Goal: Task Accomplishment & Management: Use online tool/utility

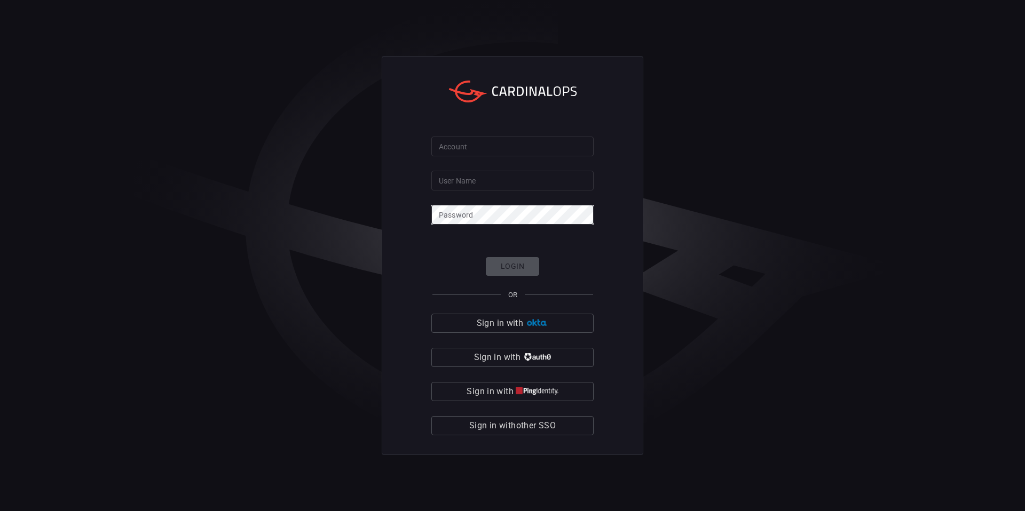
click at [458, 146] on input "Account" at bounding box center [512, 147] width 162 height 20
click at [462, 149] on input "Account" at bounding box center [512, 147] width 162 height 20
click at [476, 178] on input "User Name" at bounding box center [512, 181] width 162 height 20
click at [469, 146] on input "Account" at bounding box center [512, 147] width 162 height 20
type input "avalara"
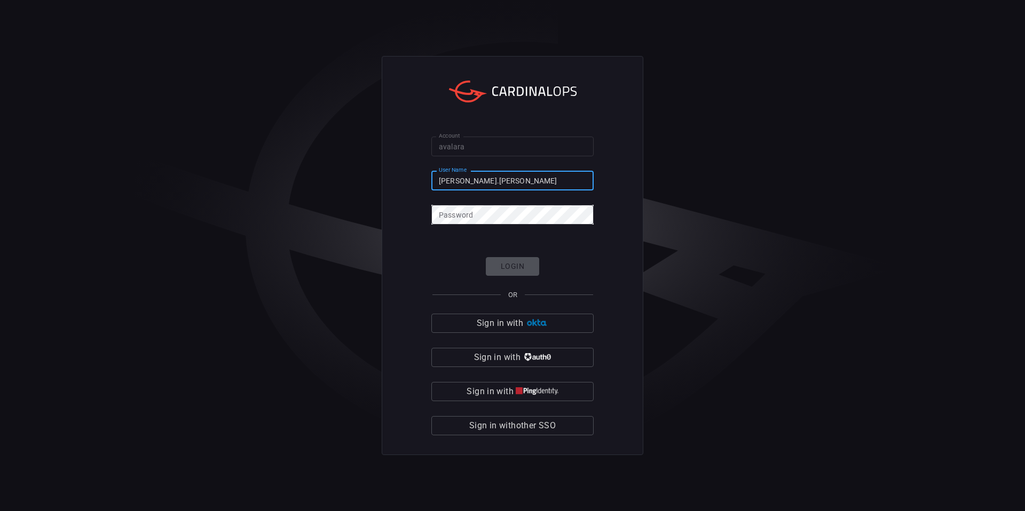
click at [504, 181] on input "[PERSON_NAME].[PERSON_NAME]" at bounding box center [512, 181] width 162 height 20
type input "[PERSON_NAME][EMAIL_ADDRESS][PERSON_NAME][DOMAIN_NAME]"
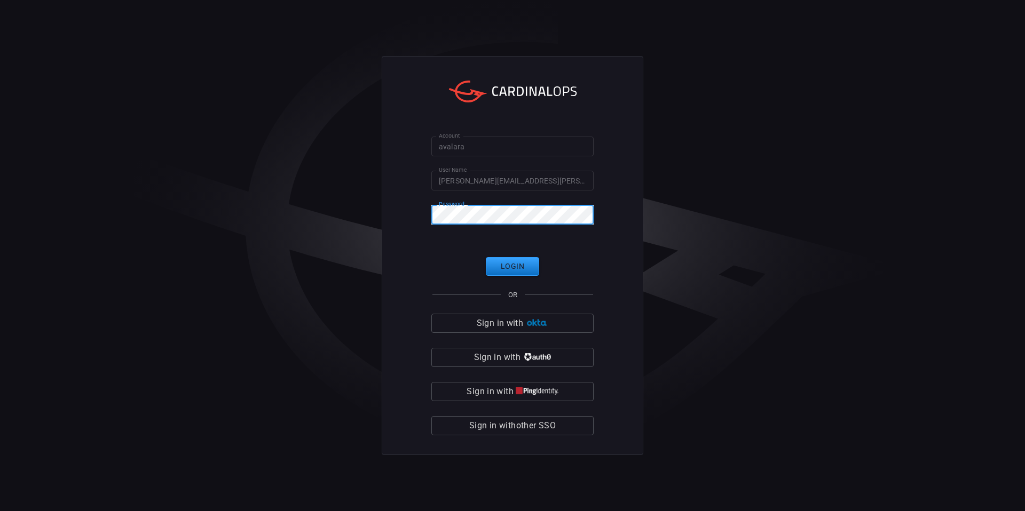
click button "Login" at bounding box center [512, 266] width 53 height 19
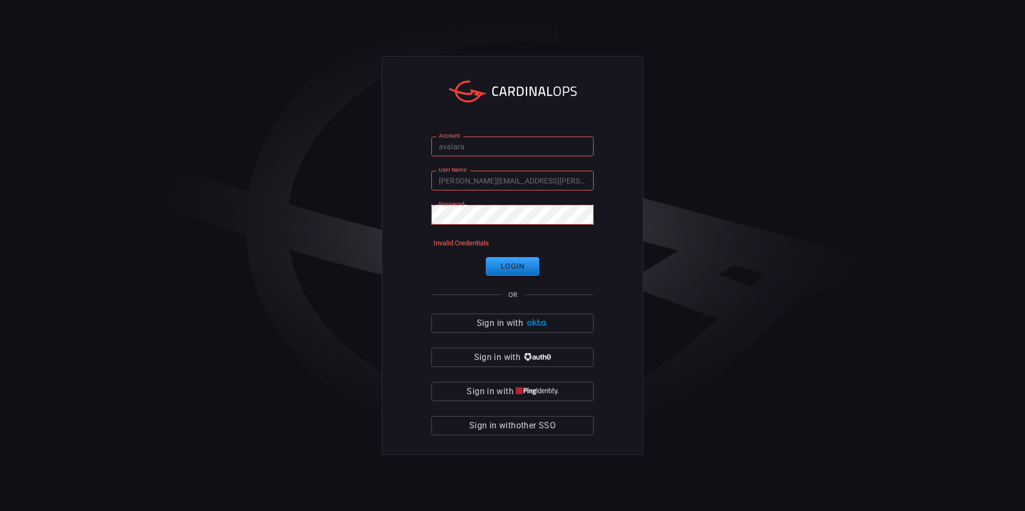
click at [596, 180] on div "Account avalara Account User Name [PERSON_NAME][EMAIL_ADDRESS][PERSON_NAME][DOM…" at bounding box center [513, 255] width 262 height 399
click at [574, 181] on input "[PERSON_NAME][EMAIL_ADDRESS][PERSON_NAME][DOMAIN_NAME]" at bounding box center [512, 181] width 162 height 20
drag, startPoint x: 547, startPoint y: 180, endPoint x: 501, endPoint y: 179, distance: 45.9
click at [501, 179] on input "[PERSON_NAME][EMAIL_ADDRESS][PERSON_NAME][DOMAIN_NAME]" at bounding box center [512, 181] width 162 height 20
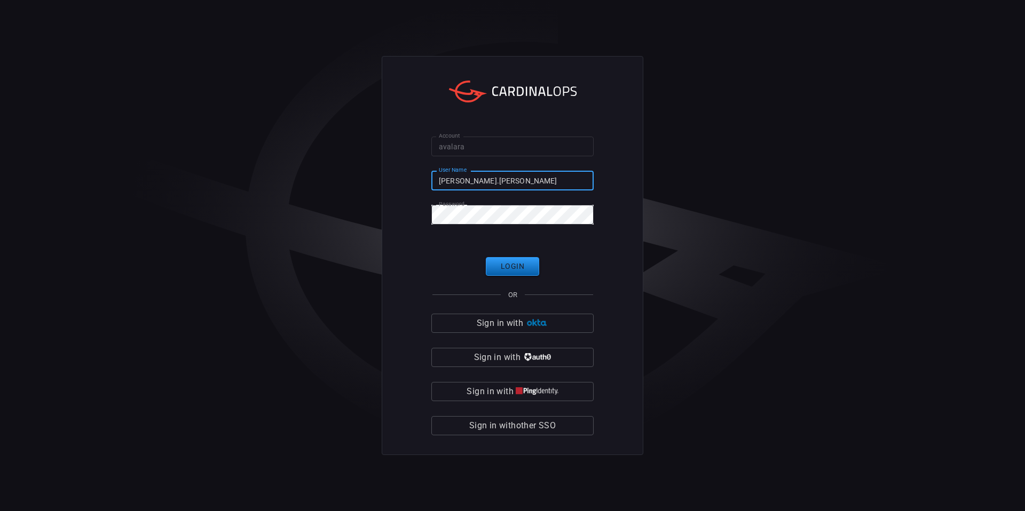
type input "[PERSON_NAME].[PERSON_NAME]"
click at [528, 272] on button "Login" at bounding box center [512, 266] width 53 height 19
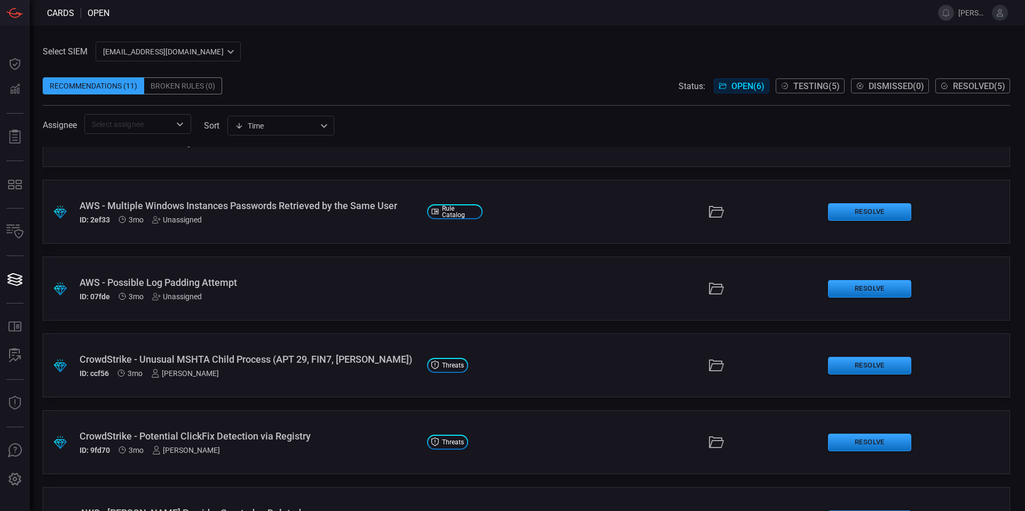
scroll to position [97, 0]
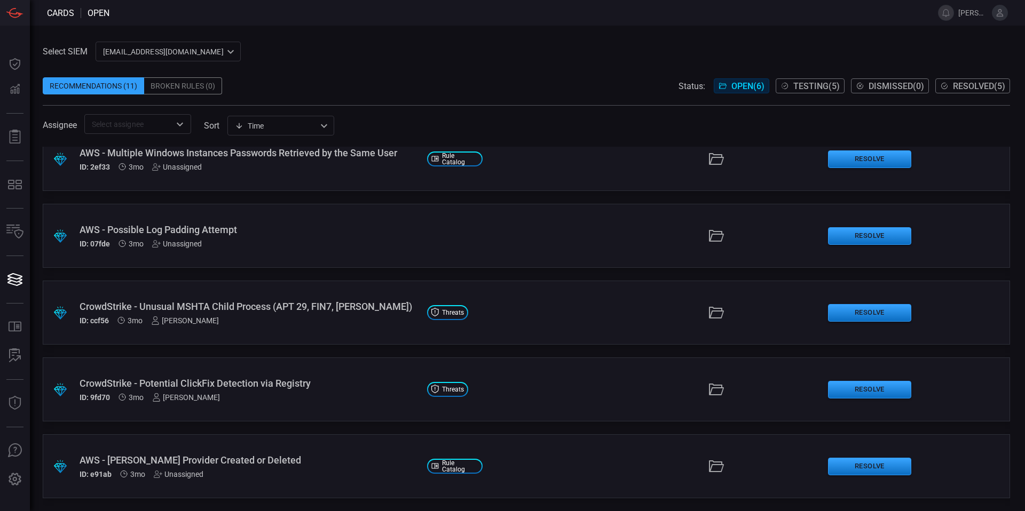
click at [804, 92] on button "Testing ( 5 )" at bounding box center [809, 85] width 69 height 15
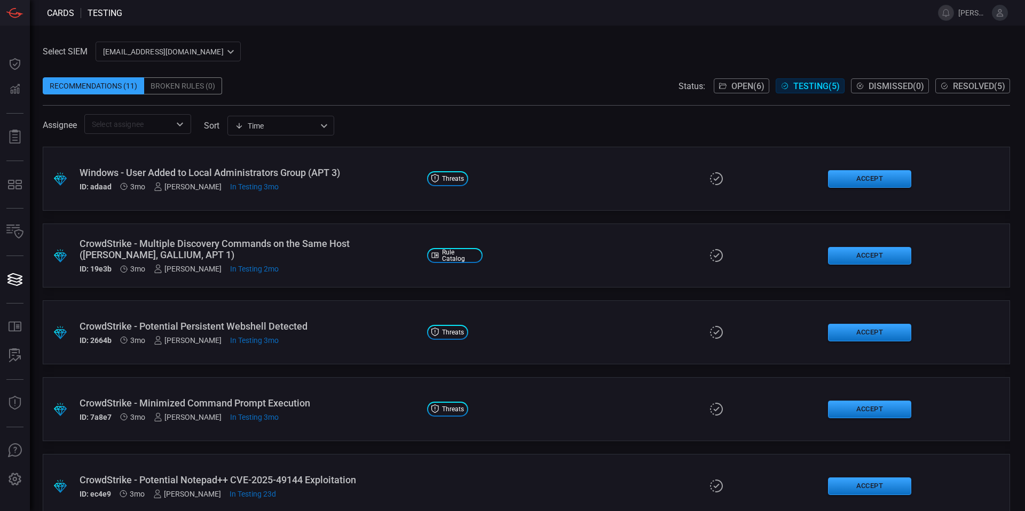
click at [731, 85] on span "Open ( 6 )" at bounding box center [747, 86] width 33 height 10
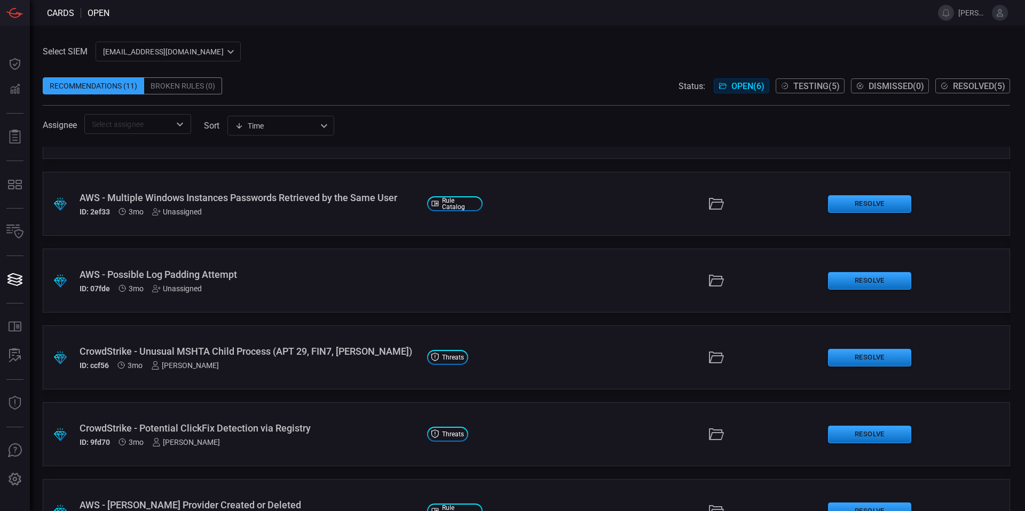
scroll to position [97, 0]
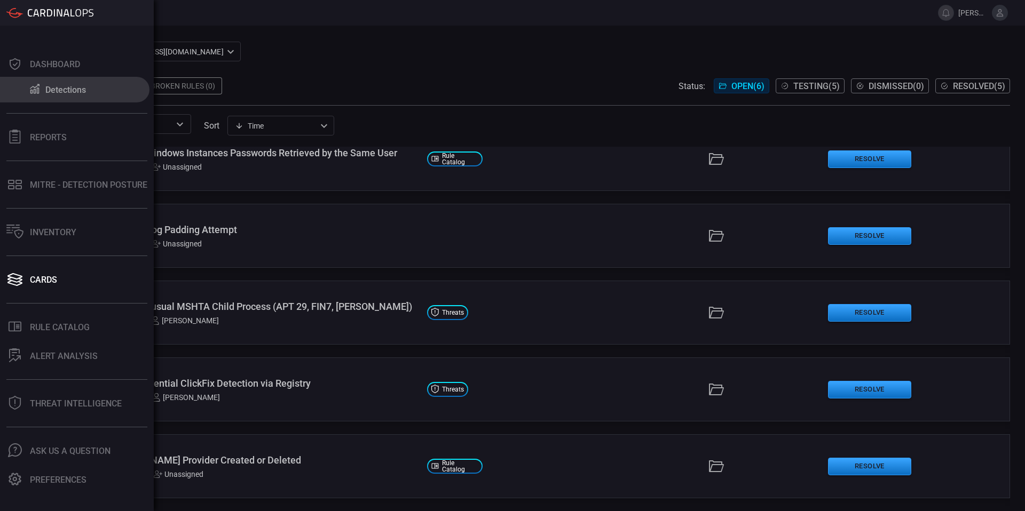
click at [91, 94] on button "Detections" at bounding box center [74, 90] width 149 height 26
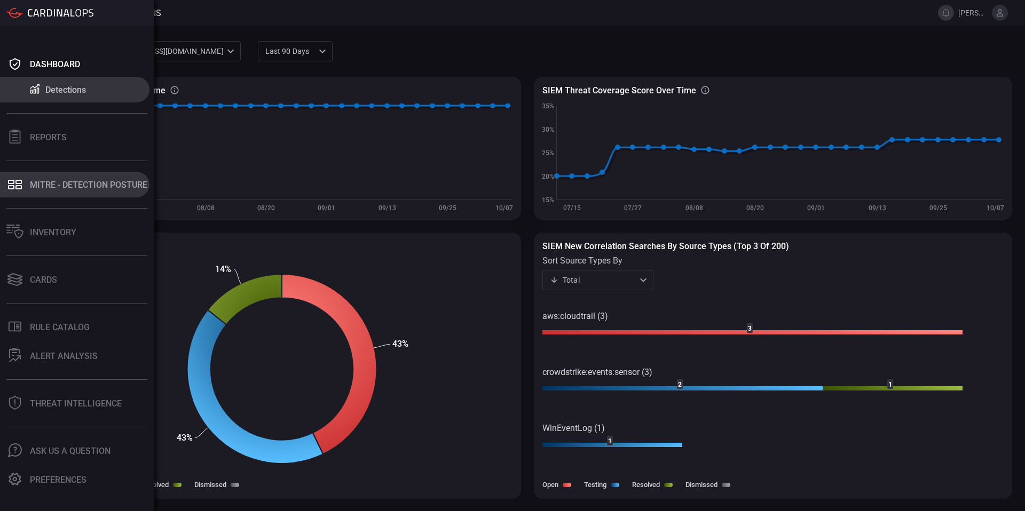
click at [75, 187] on div "MITRE - Detection Posture" at bounding box center [88, 185] width 117 height 10
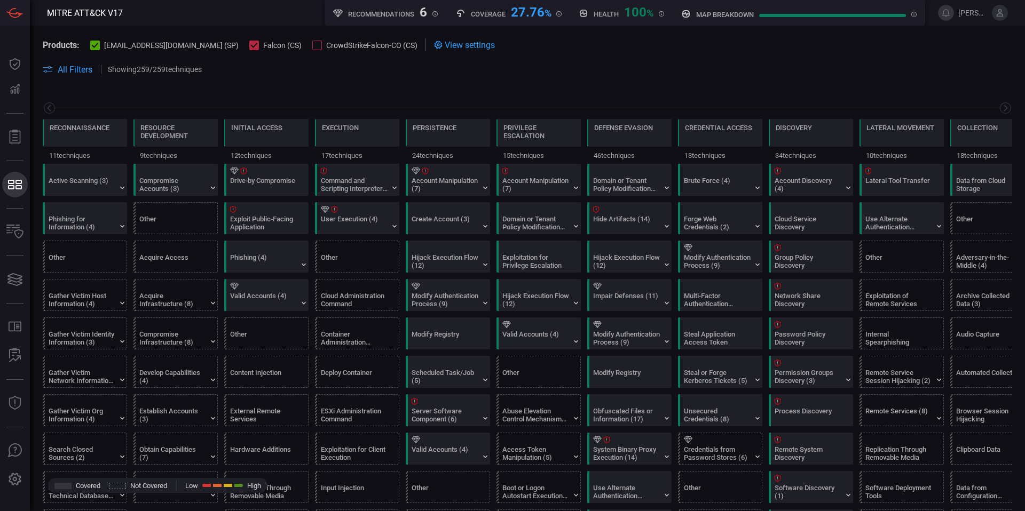
scroll to position [0, 140]
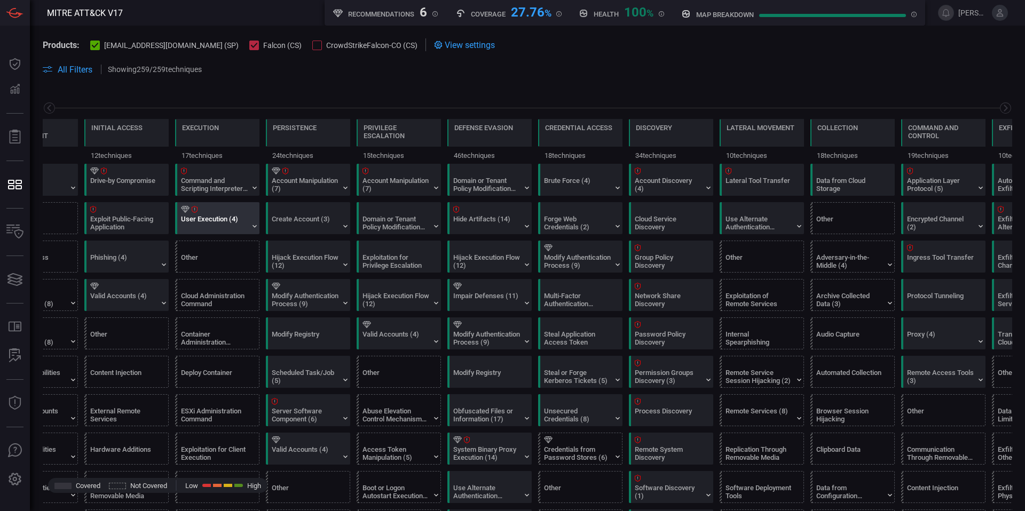
click at [211, 217] on div "User Execution (4)" at bounding box center [214, 223] width 67 height 16
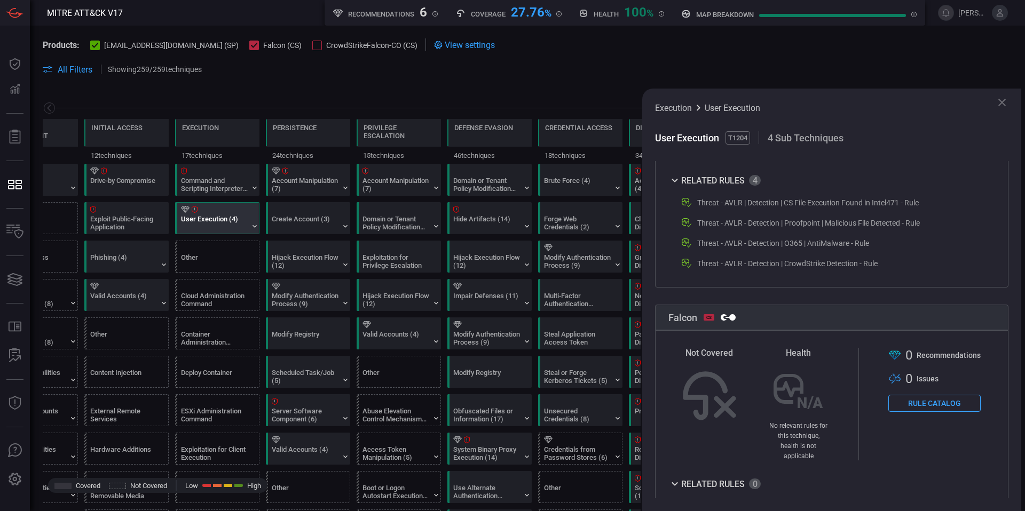
scroll to position [415, 0]
click at [1000, 101] on icon at bounding box center [1001, 102] width 13 height 13
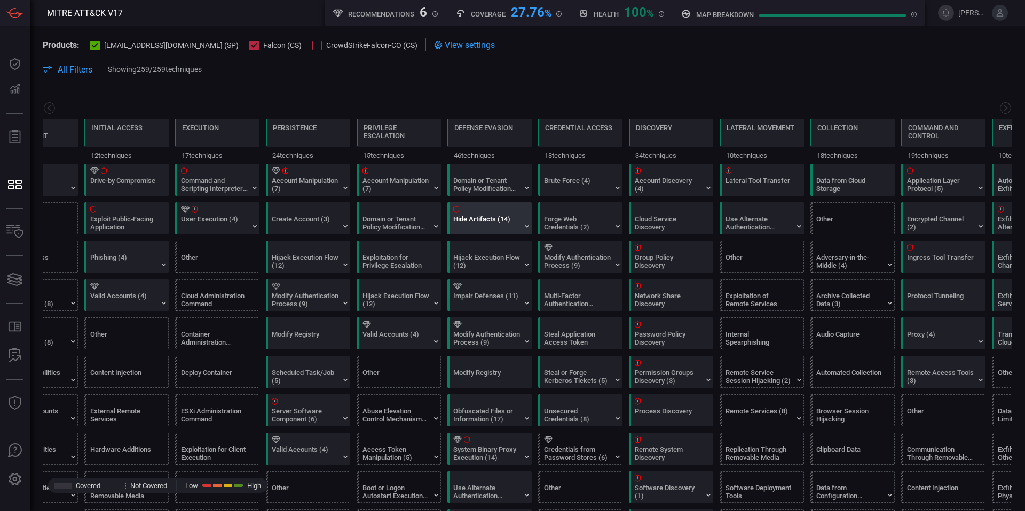
click at [500, 213] on div "Hide Artifacts (14)" at bounding box center [492, 218] width 84 height 31
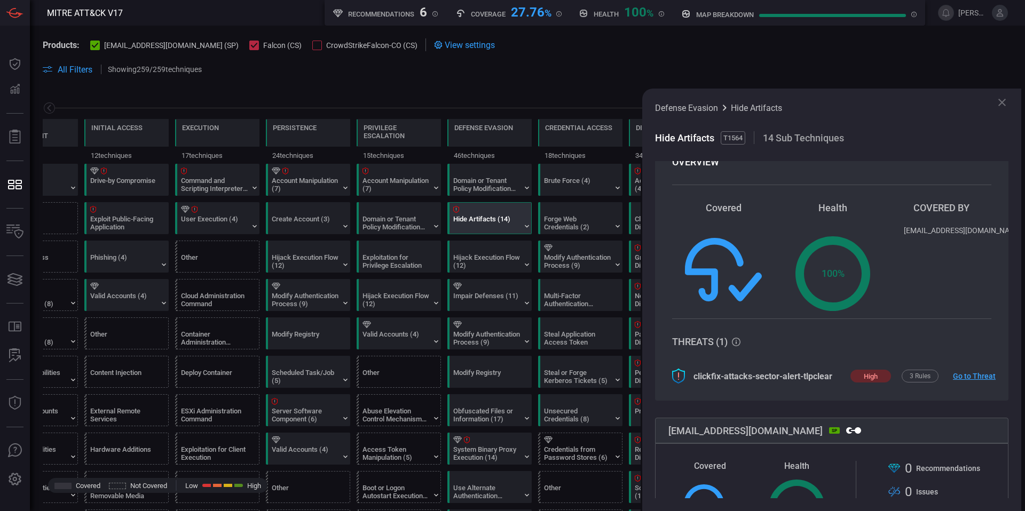
scroll to position [77, 0]
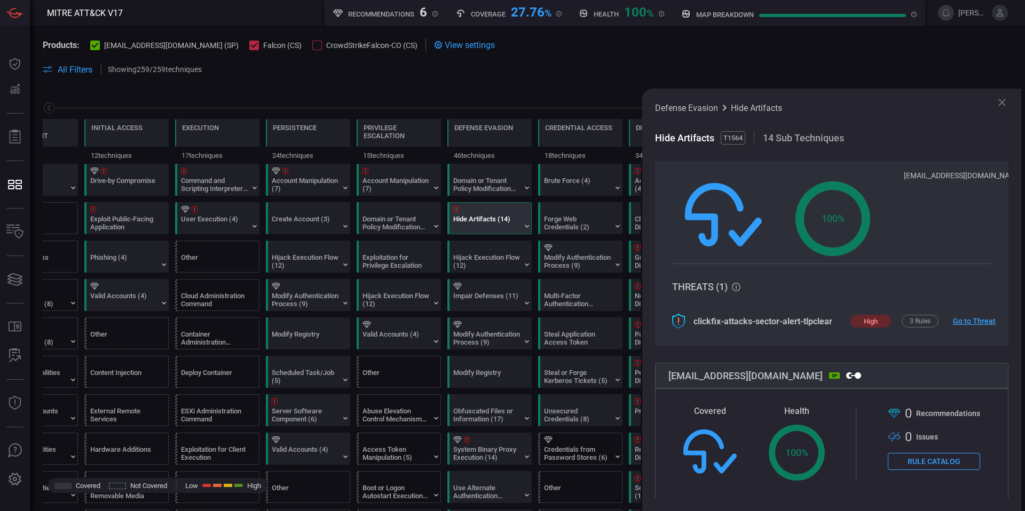
click at [998, 107] on icon at bounding box center [1001, 102] width 13 height 13
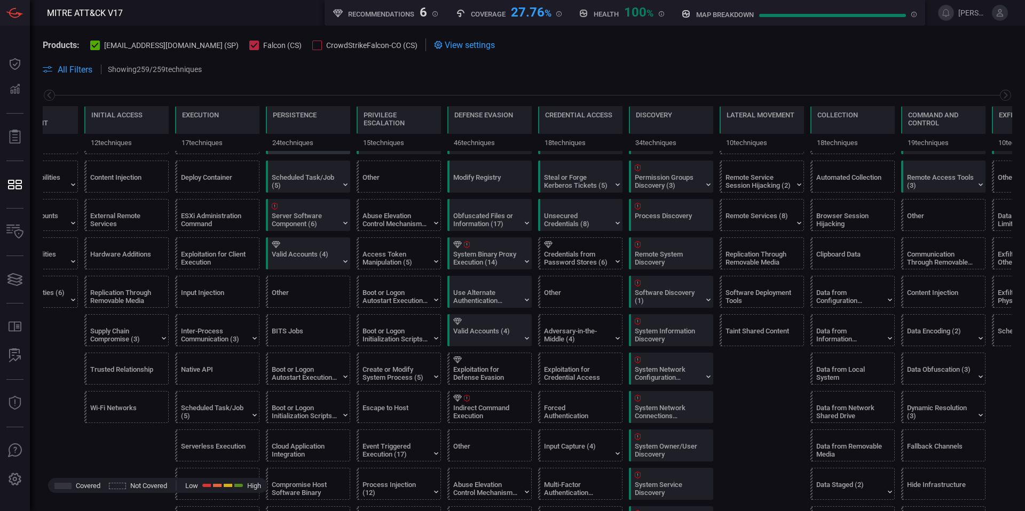
scroll to position [0, 0]
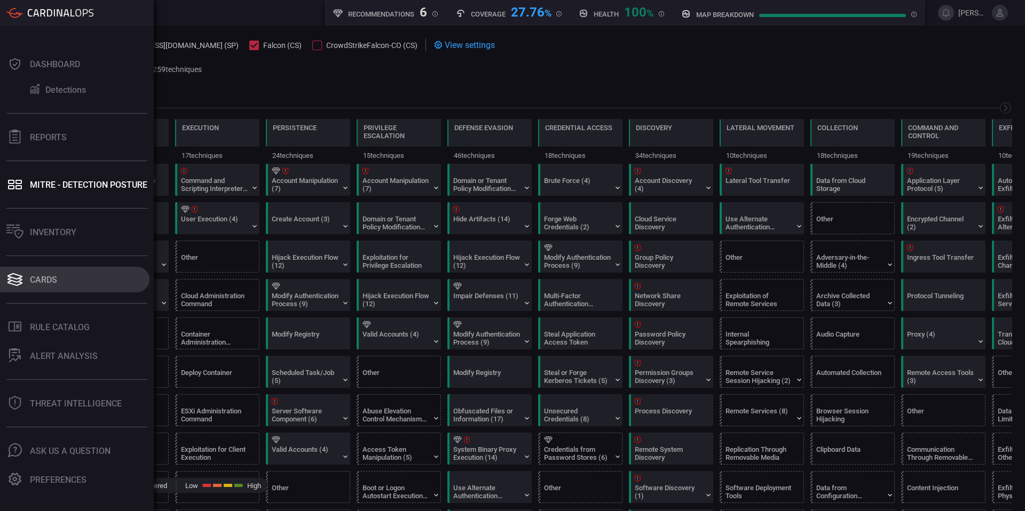
click at [83, 271] on button "Cards" at bounding box center [74, 280] width 149 height 26
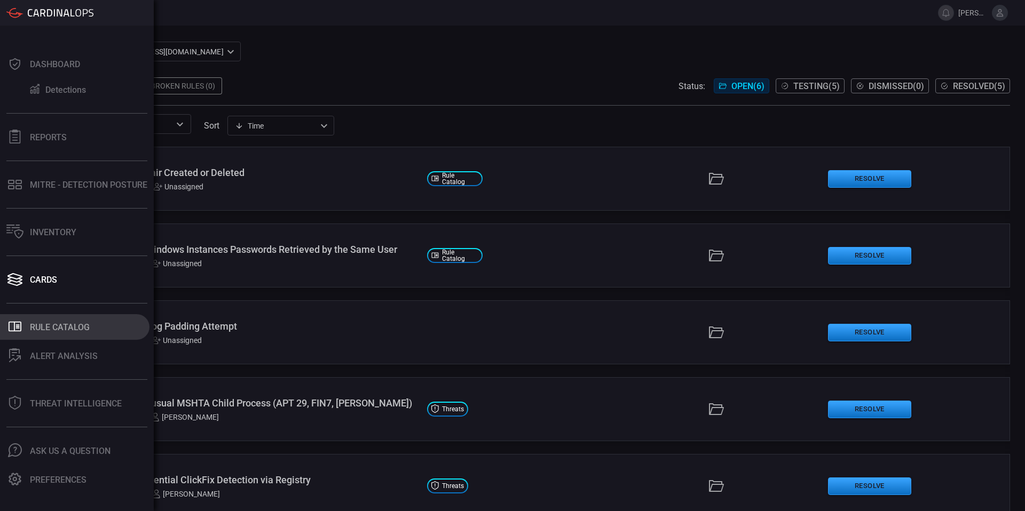
click at [65, 335] on button ".st0_rule_catalog_icon{fill: currentColor;} Rule Catalog" at bounding box center [74, 327] width 149 height 26
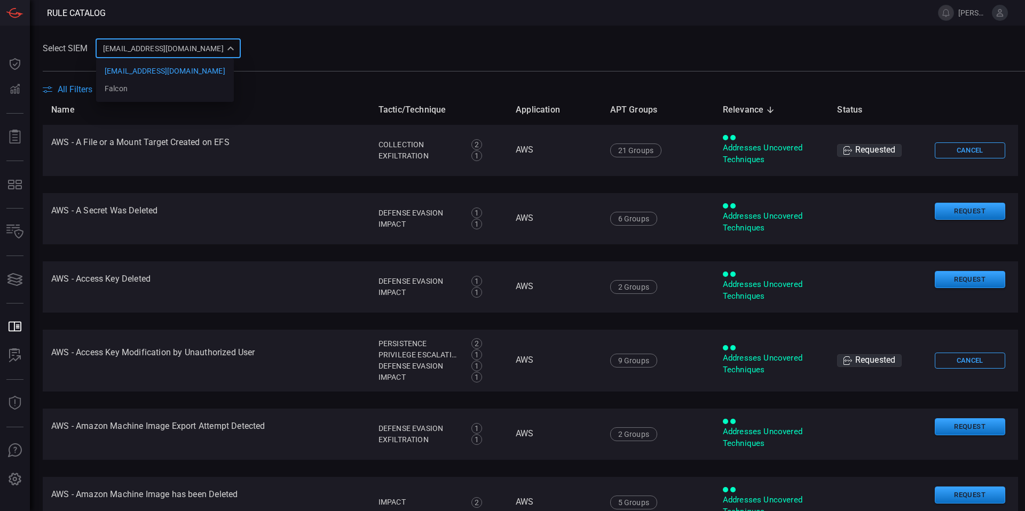
click at [156, 53] on div "[EMAIL_ADDRESS][DOMAIN_NAME] ce81084e-d69a-4826-8c7e-b83218b2d3dc [EMAIL_ADDRES…" at bounding box center [168, 48] width 145 height 20
click at [270, 59] on div at bounding box center [512, 255] width 1025 height 511
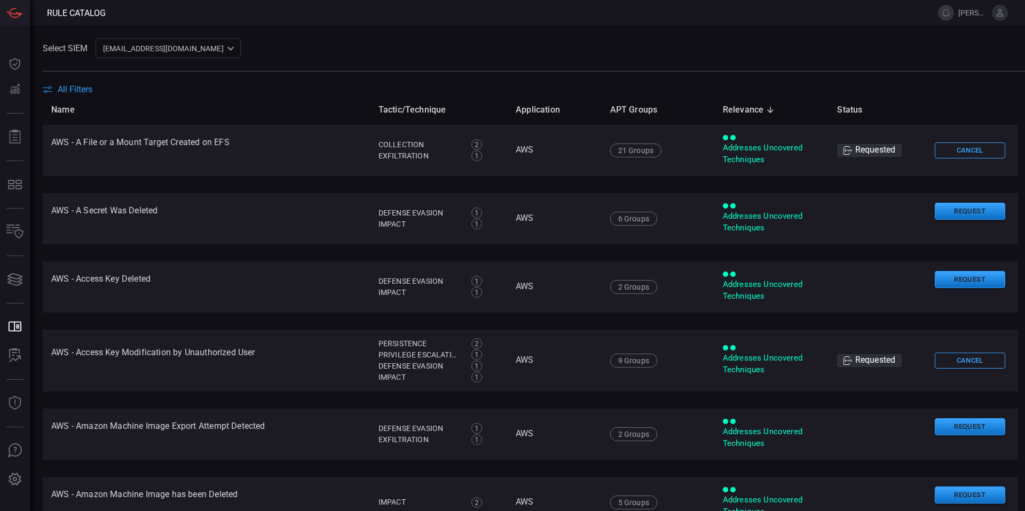
click at [996, 18] on button at bounding box center [1000, 13] width 16 height 16
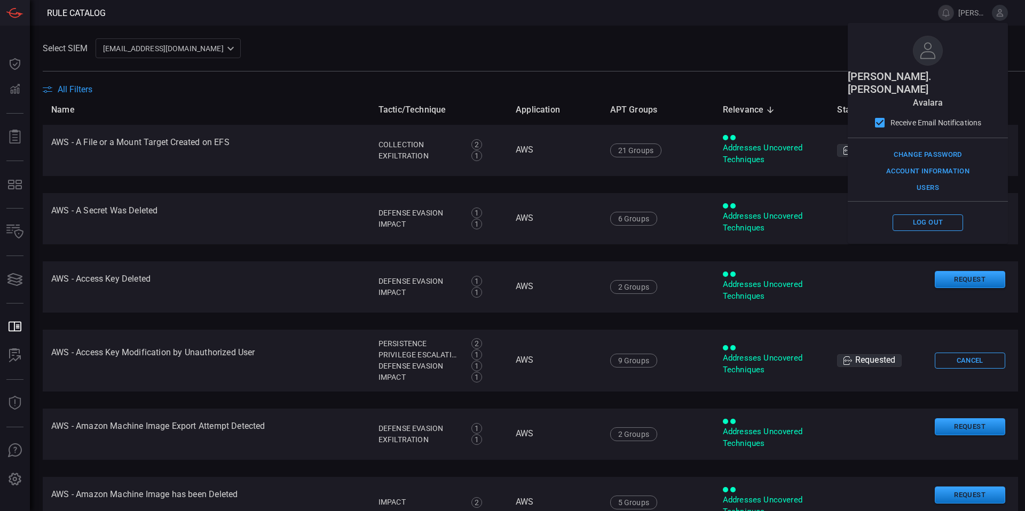
click at [743, 43] on div "Select SIEM [EMAIL_ADDRESS][DOMAIN_NAME] ce81084e-d69a-4826-8c7e-b83218b2d3dc ​" at bounding box center [534, 48] width 982 height 20
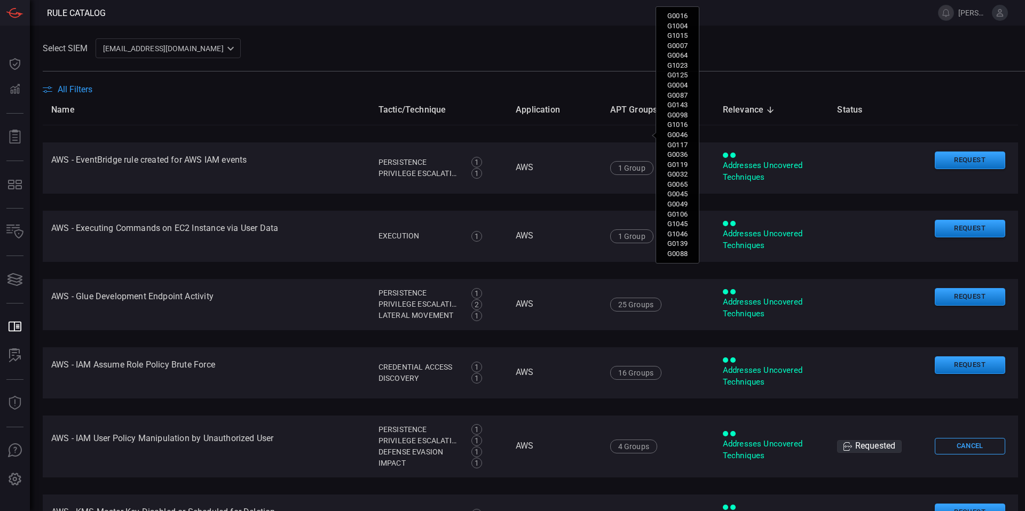
scroll to position [2464, 0]
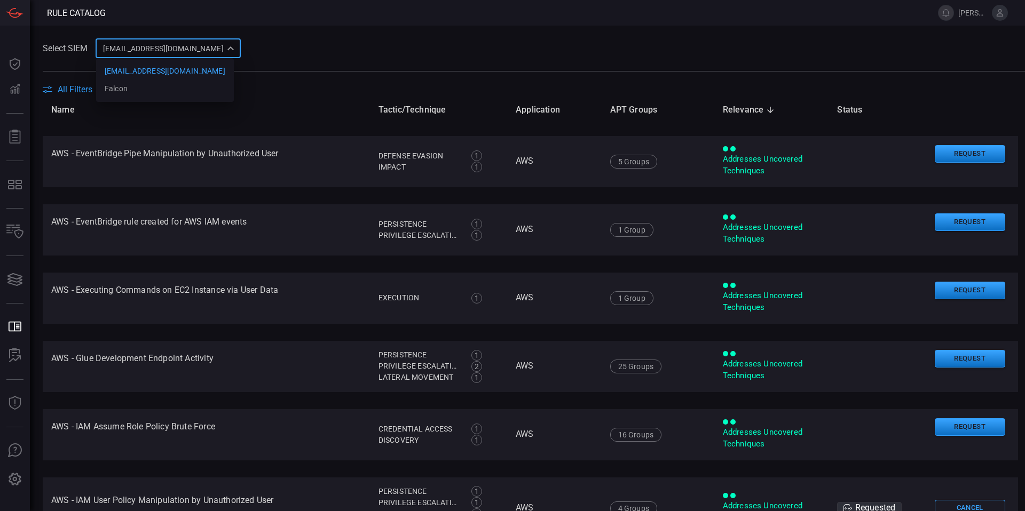
click at [172, 54] on div "[EMAIL_ADDRESS][DOMAIN_NAME] ce81084e-d69a-4826-8c7e-b83218b2d3dc [EMAIL_ADDRES…" at bounding box center [168, 48] width 145 height 20
click at [242, 50] on div at bounding box center [512, 255] width 1025 height 511
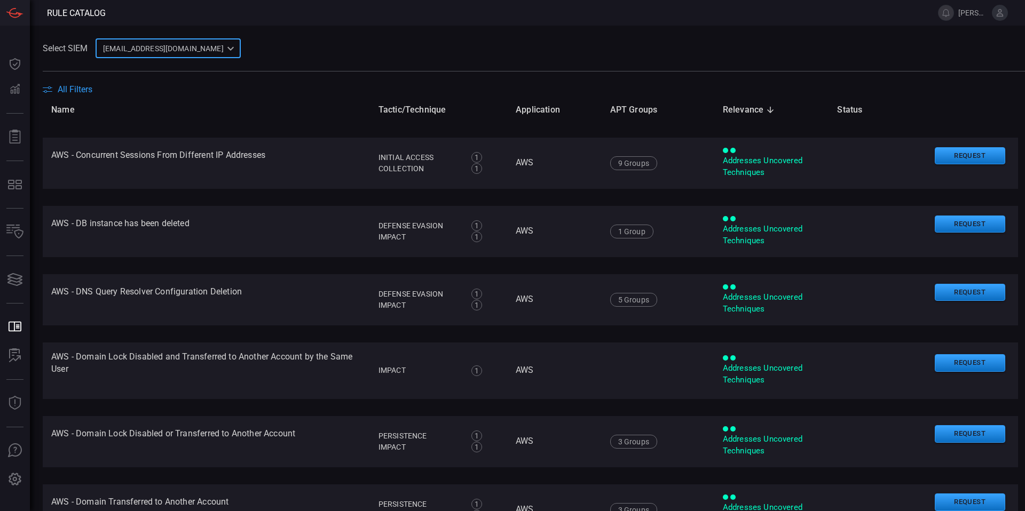
scroll to position [658, 0]
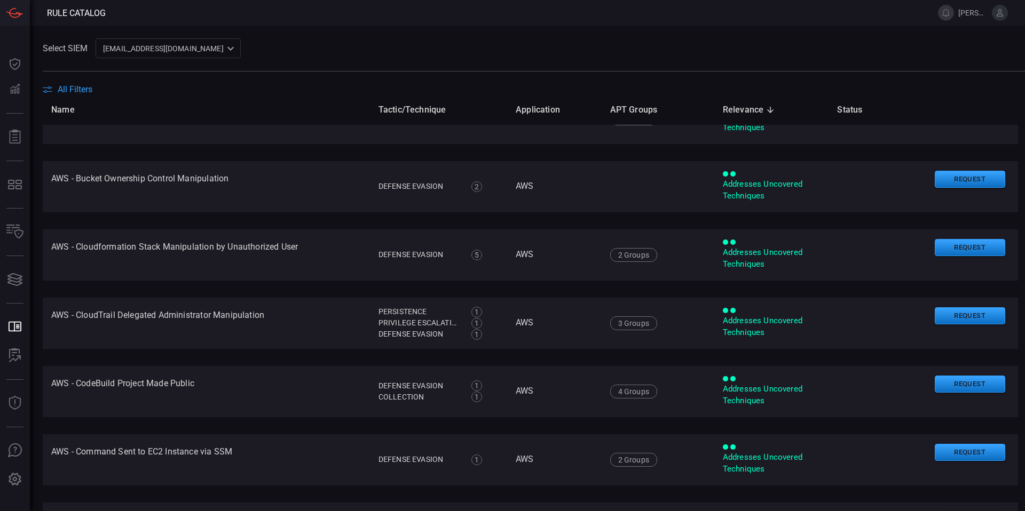
click at [88, 91] on span "All Filters" at bounding box center [75, 89] width 35 height 10
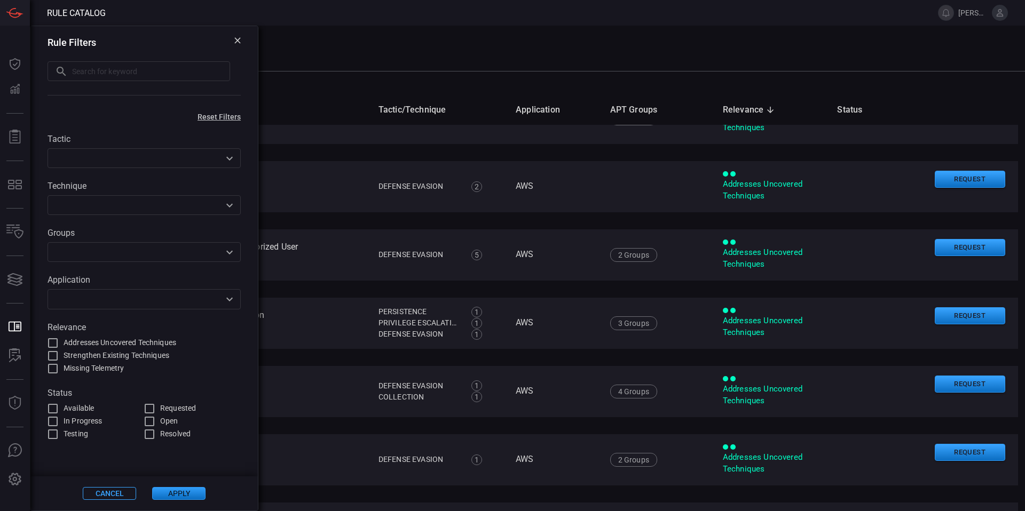
click at [163, 409] on span "Requested" at bounding box center [178, 408] width 36 height 11
click at [156, 409] on input "Requested" at bounding box center [149, 408] width 13 height 13
checkbox input "true"
click at [171, 491] on button "Apply" at bounding box center [178, 493] width 53 height 13
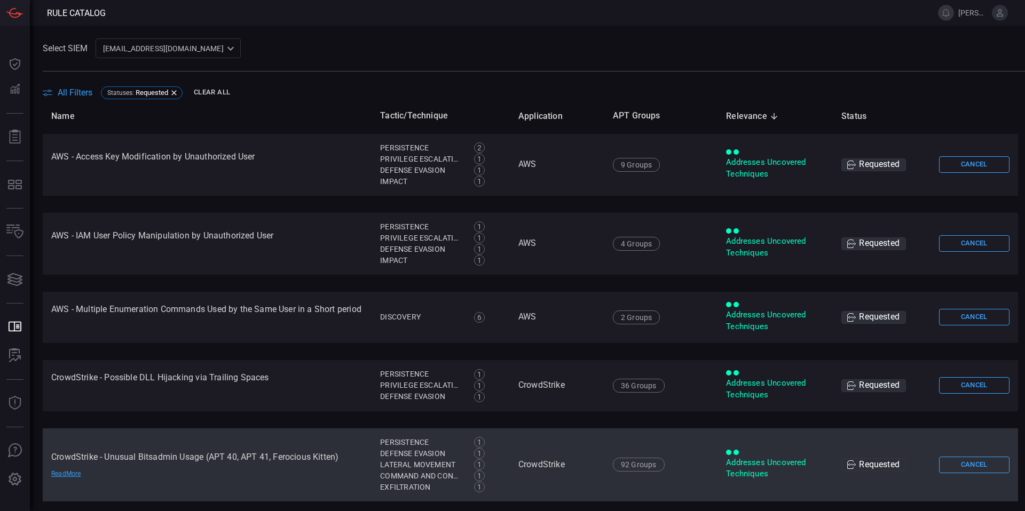
scroll to position [0, 0]
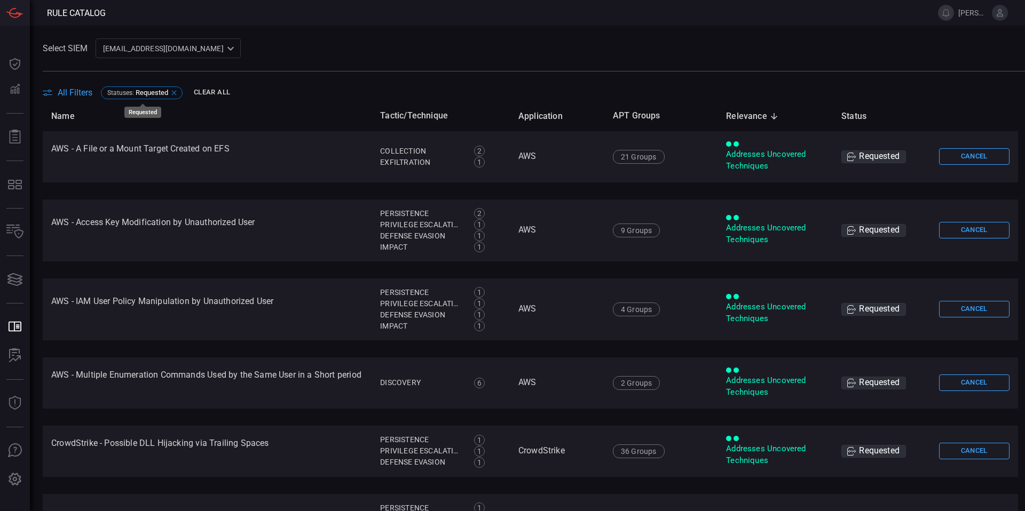
click at [177, 93] on icon at bounding box center [174, 93] width 9 height 9
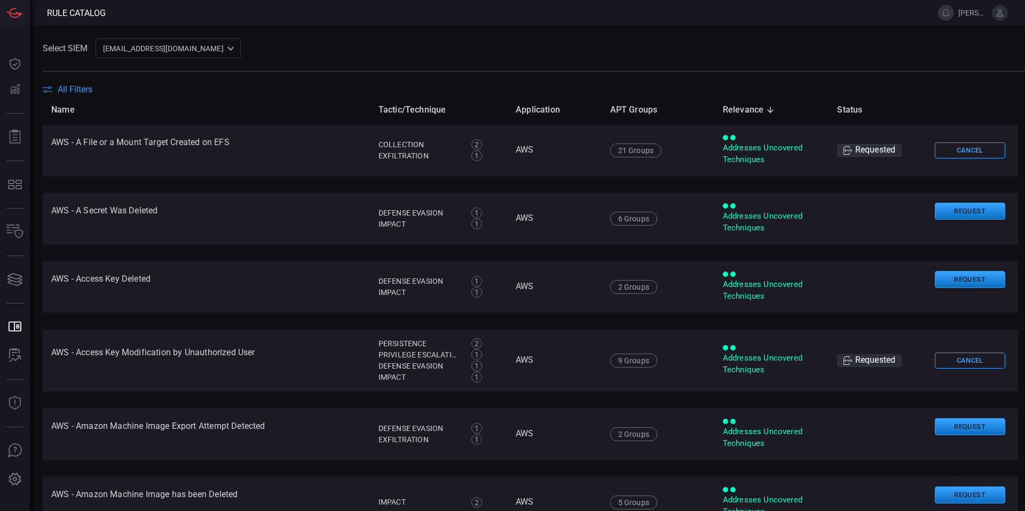
click at [84, 93] on span "All Filters" at bounding box center [75, 89] width 35 height 10
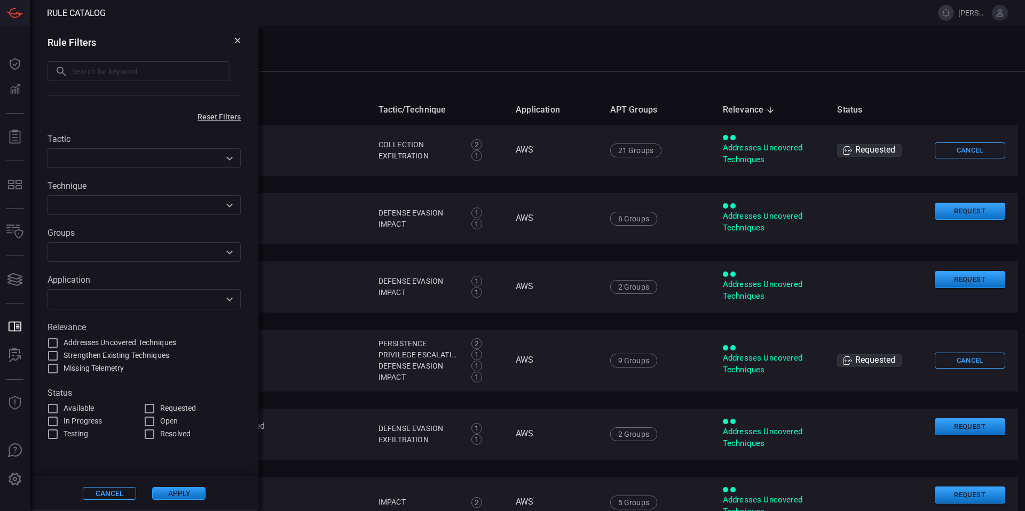
click at [121, 304] on input "text" at bounding box center [135, 298] width 169 height 13
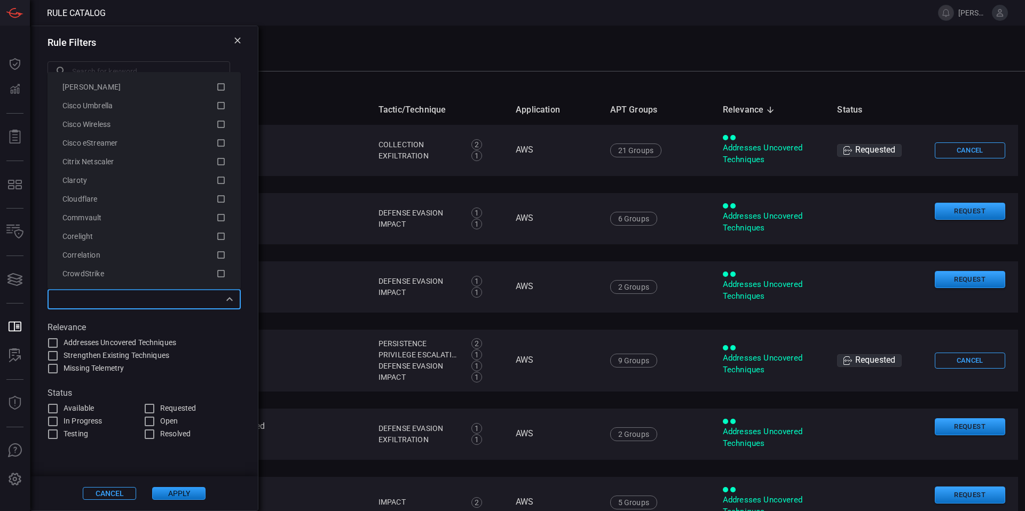
scroll to position [694, 0]
click at [126, 37] on div "Rule Filters" at bounding box center [144, 42] width 193 height 11
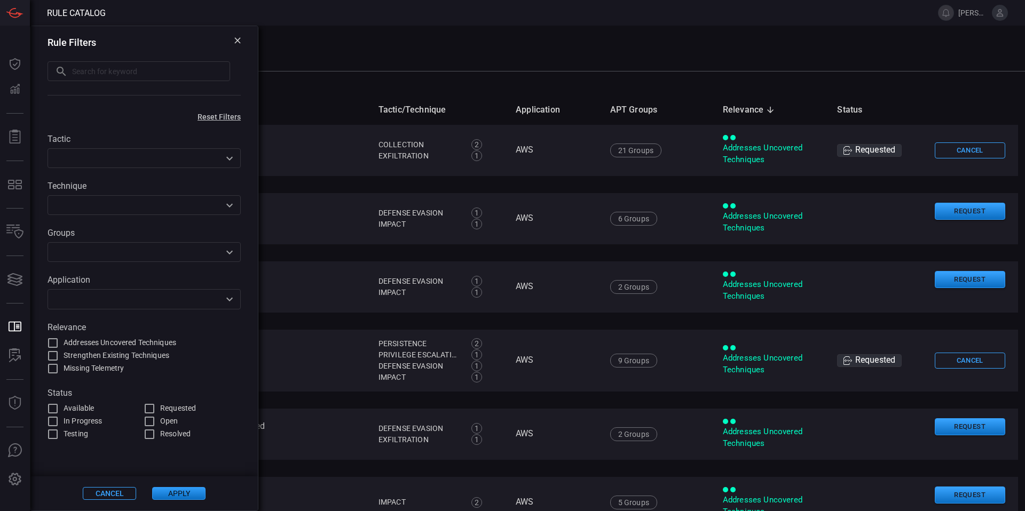
click at [215, 354] on label "Strengthen Existing Techniques" at bounding box center [143, 356] width 194 height 13
click at [59, 354] on input "Strengthen Existing Techniques" at bounding box center [52, 356] width 13 height 13
checkbox input "true"
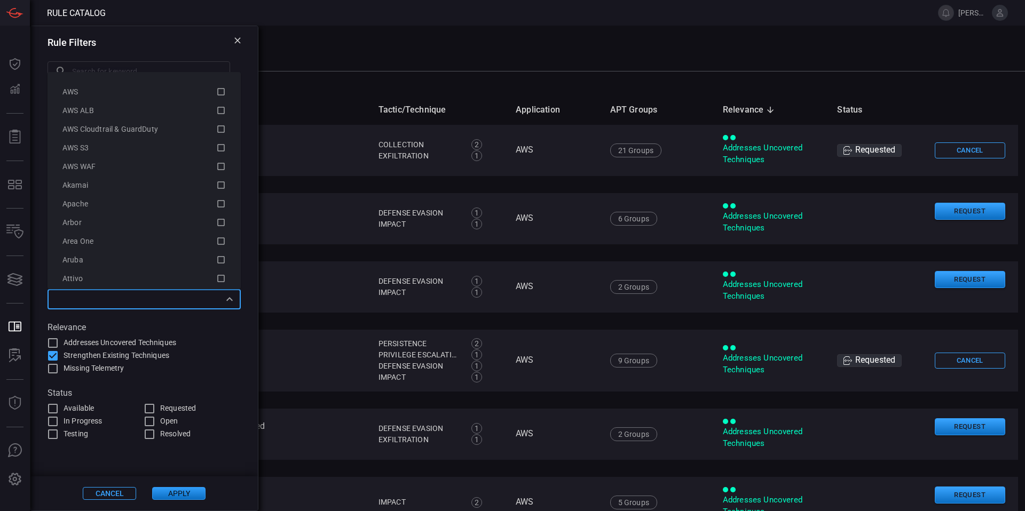
click at [195, 296] on input "text" at bounding box center [135, 298] width 169 height 13
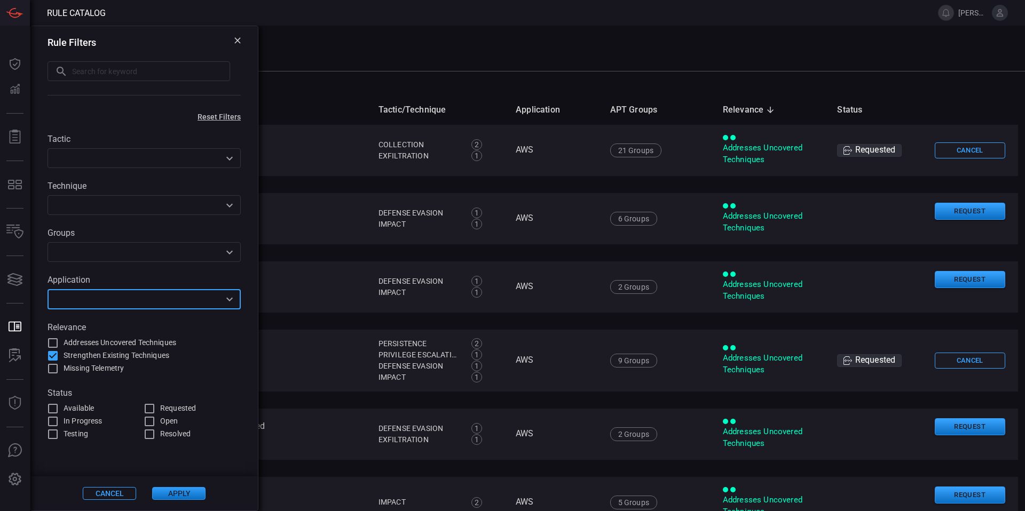
click at [195, 299] on input "text" at bounding box center [135, 298] width 169 height 13
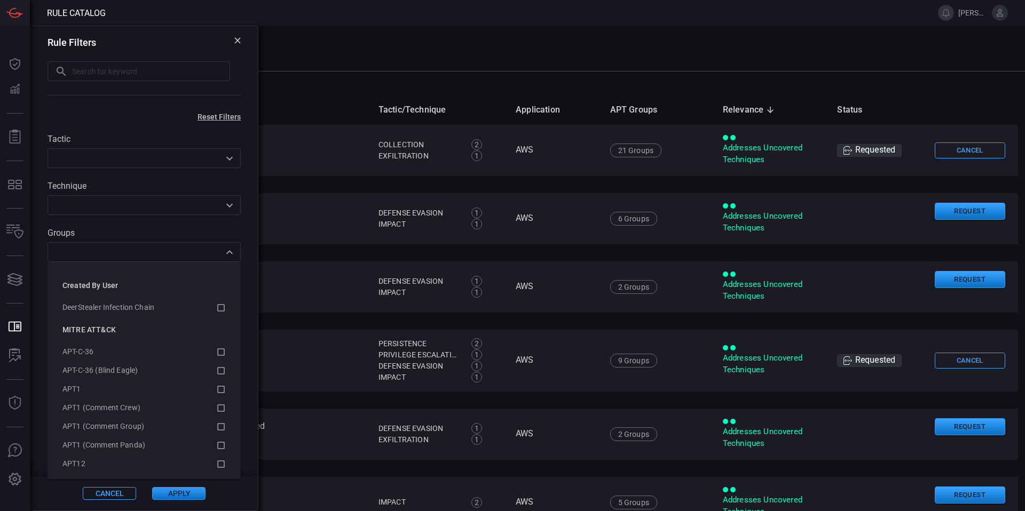
click at [189, 261] on div "​" at bounding box center [144, 252] width 193 height 20
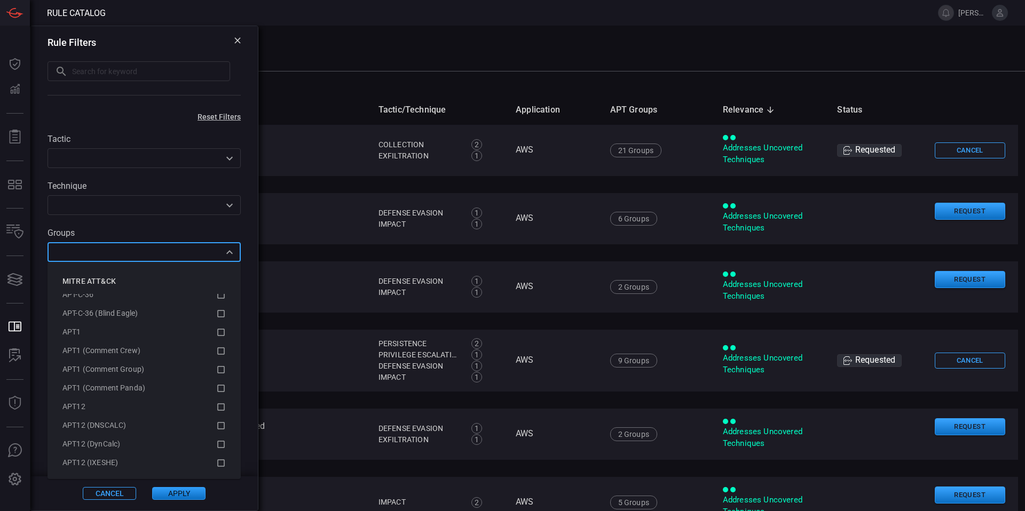
scroll to position [7, 0]
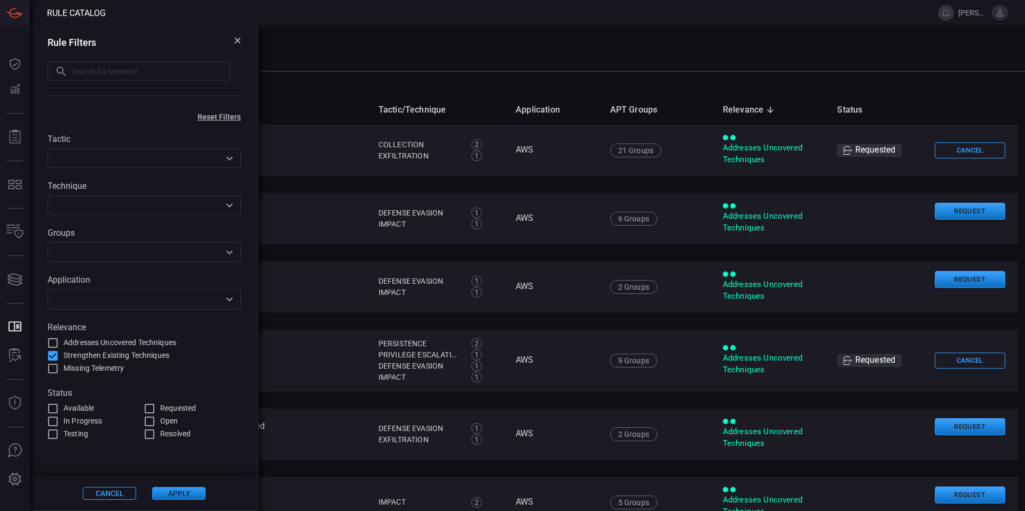
click at [250, 228] on div "Tactic ​ Technique ​ Groups ​ Application ​ Relevance Addresses Uncovered Techn…" at bounding box center [143, 281] width 227 height 320
click at [345, 97] on th "Name" at bounding box center [206, 109] width 327 height 30
click at [235, 43] on icon at bounding box center [237, 40] width 6 height 6
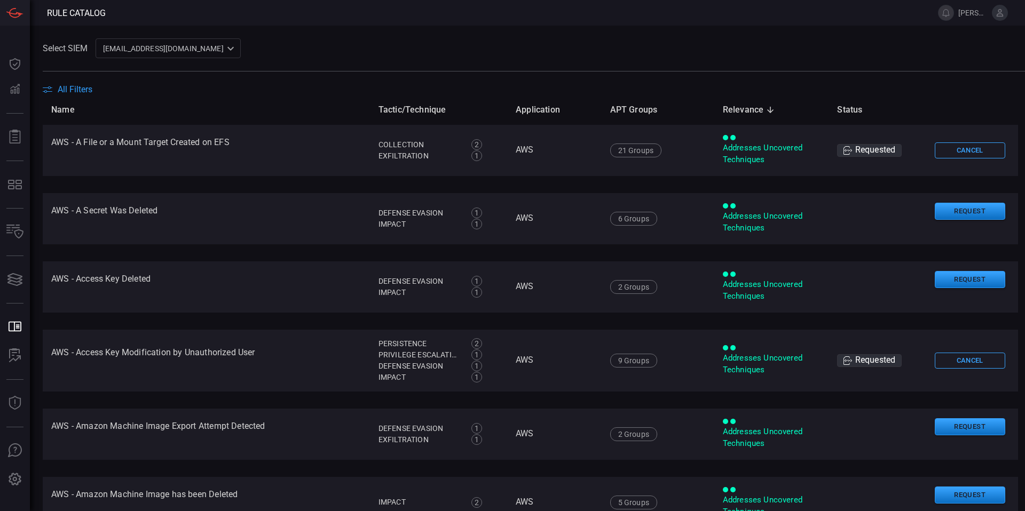
click at [85, 89] on span "All Filters" at bounding box center [75, 89] width 35 height 10
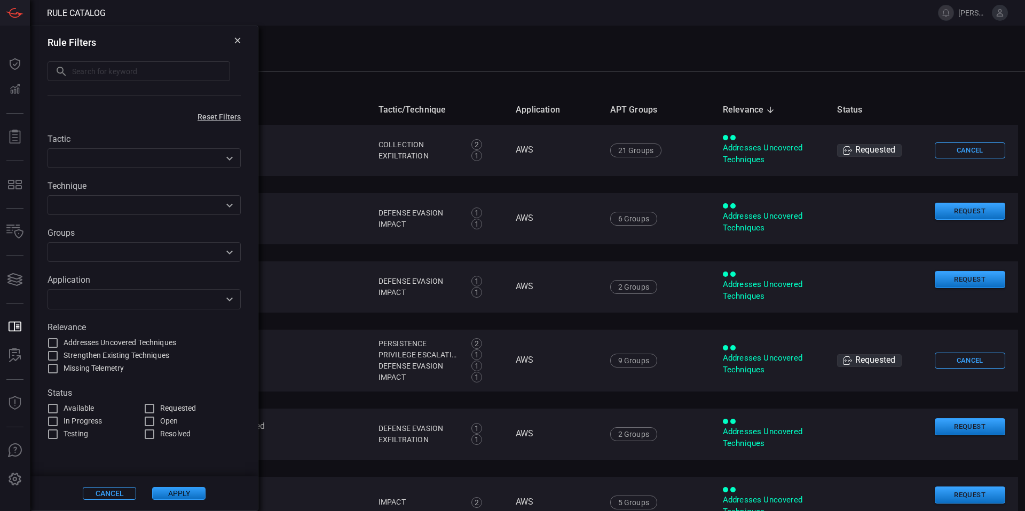
click at [135, 193] on div "Technique ​" at bounding box center [144, 198] width 193 height 34
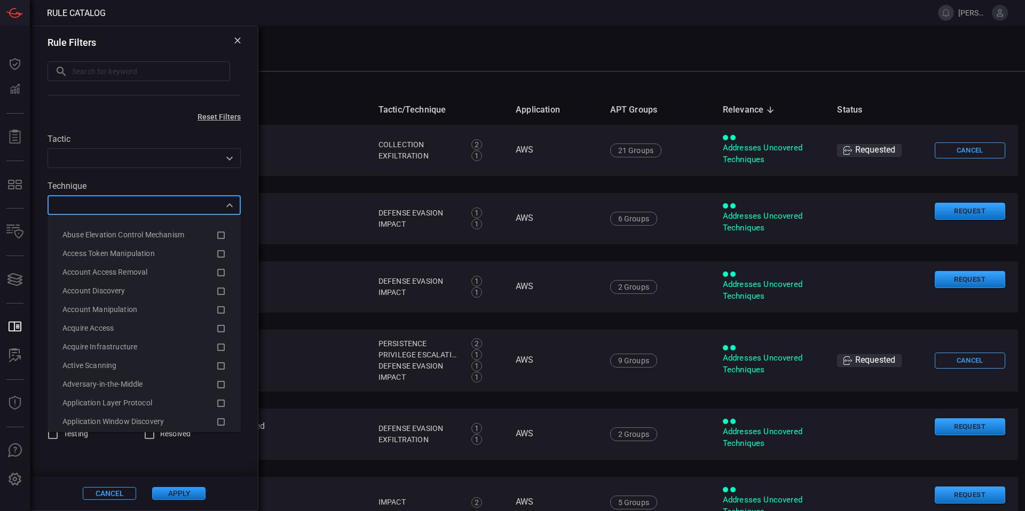
click at [137, 201] on input "text" at bounding box center [135, 205] width 169 height 13
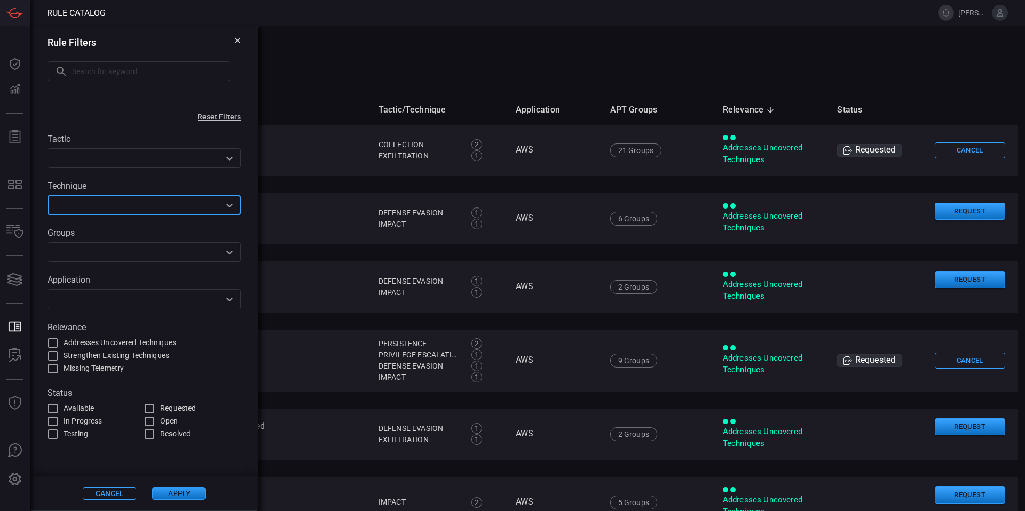
click at [125, 163] on input "text" at bounding box center [135, 158] width 169 height 13
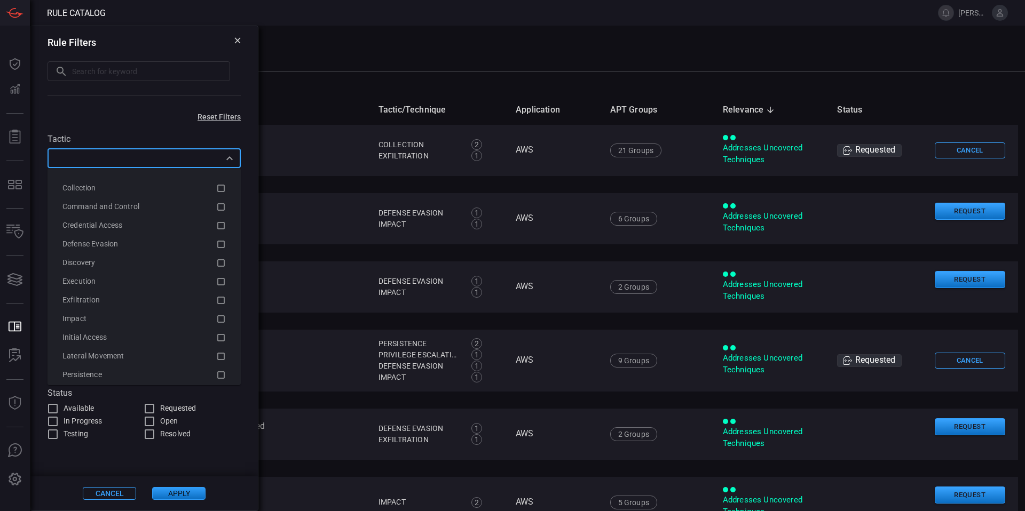
click at [125, 163] on input "text" at bounding box center [135, 158] width 169 height 13
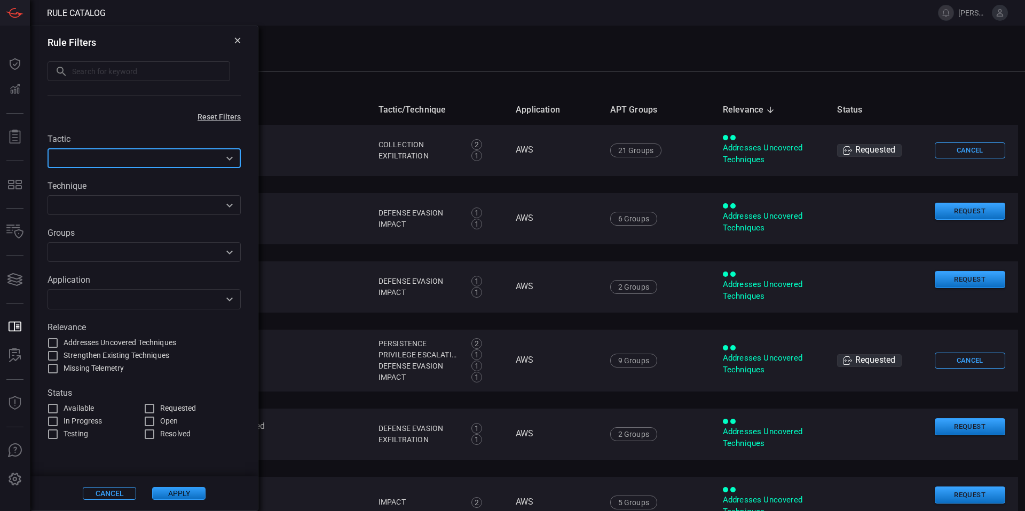
click at [116, 345] on span "Addresses Uncovered Techniques" at bounding box center [120, 342] width 113 height 11
click at [59, 345] on input "Addresses Uncovered Techniques" at bounding box center [52, 343] width 13 height 13
checkbox input "true"
click at [177, 493] on button "Apply" at bounding box center [178, 493] width 53 height 13
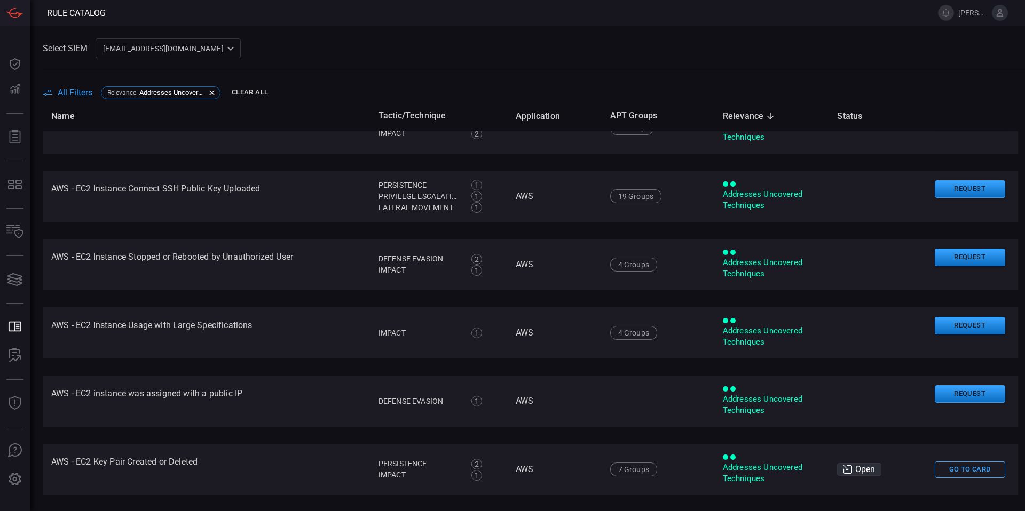
scroll to position [954, 0]
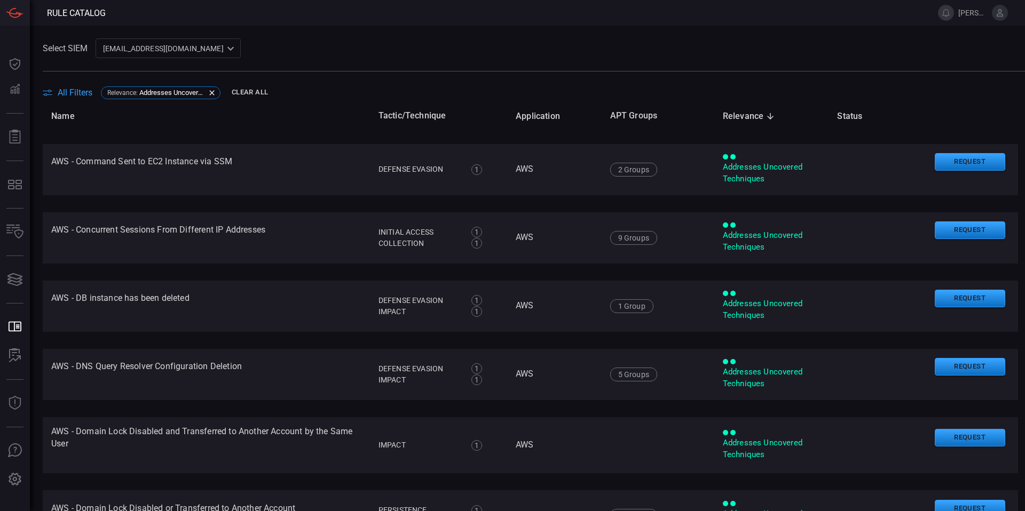
click at [82, 96] on span "All Filters" at bounding box center [75, 93] width 35 height 10
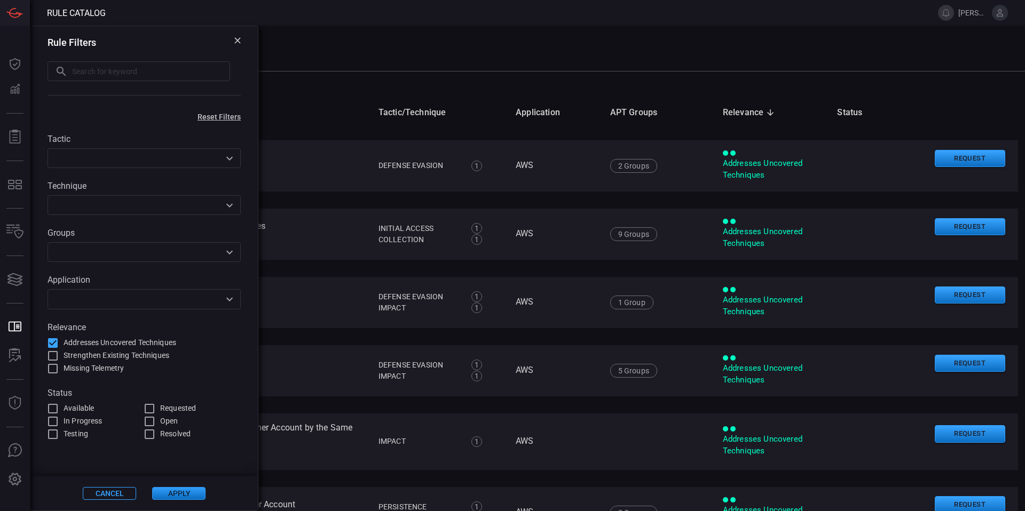
click at [120, 256] on input "text" at bounding box center [135, 252] width 169 height 13
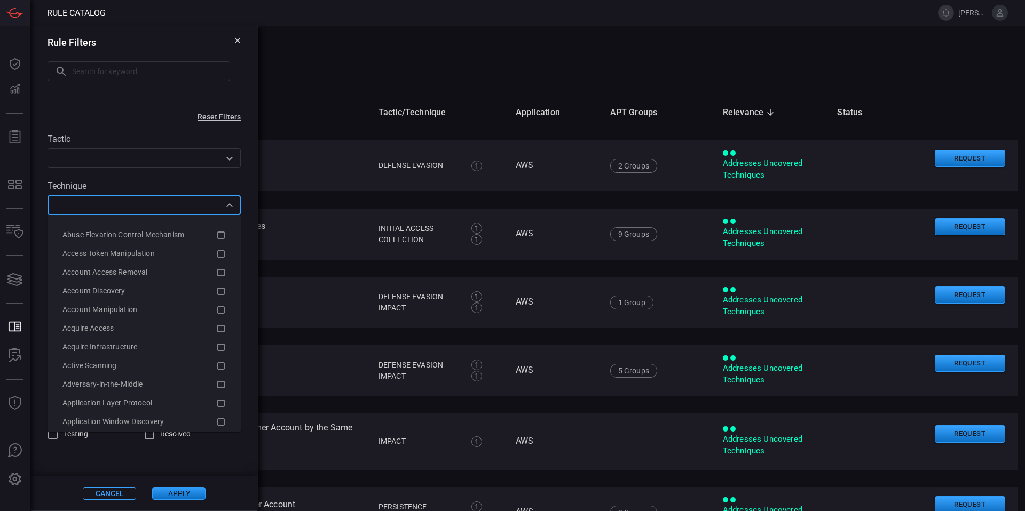
click at [143, 201] on input "text" at bounding box center [135, 205] width 169 height 13
click at [128, 126] on div "Tactic ​ Technique ​ Groups ​ Application ​ Relevance Addresses Uncovered Techn…" at bounding box center [143, 281] width 227 height 320
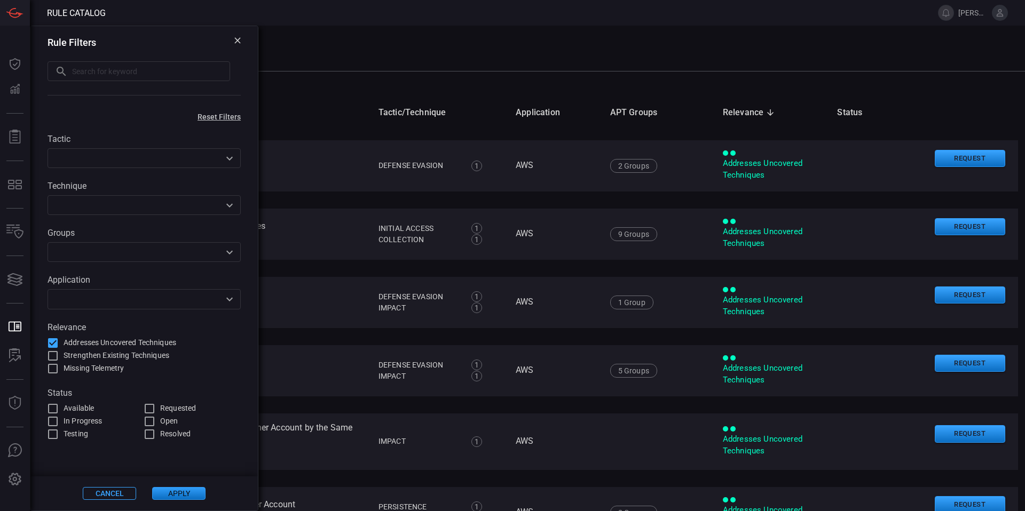
click at [159, 296] on input "text" at bounding box center [135, 298] width 169 height 13
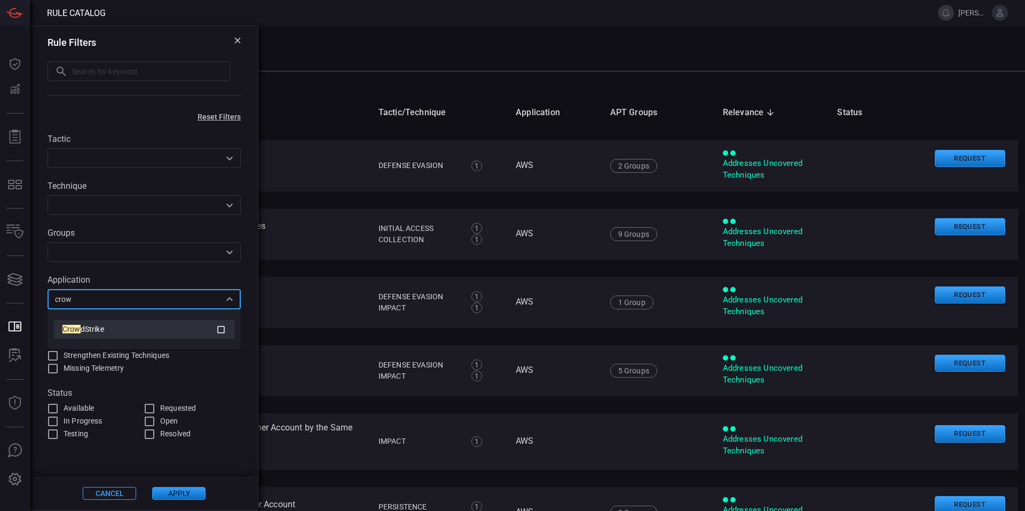
click at [159, 332] on div "Crow dStrike" at bounding box center [139, 329] width 154 height 11
type input "crow"
click at [198, 274] on div "Tactic ​ Technique ​ Groups ​ Application 1 Items selected ​ Relevance Addresse…" at bounding box center [143, 281] width 227 height 320
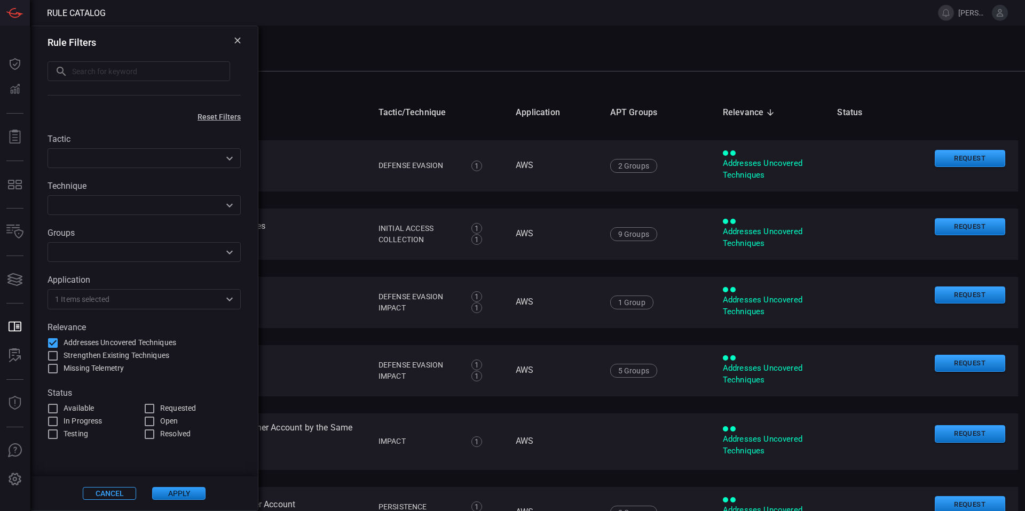
click at [181, 505] on div "Cancel Apply" at bounding box center [143, 494] width 227 height 34
click at [183, 495] on button "Apply" at bounding box center [178, 493] width 53 height 13
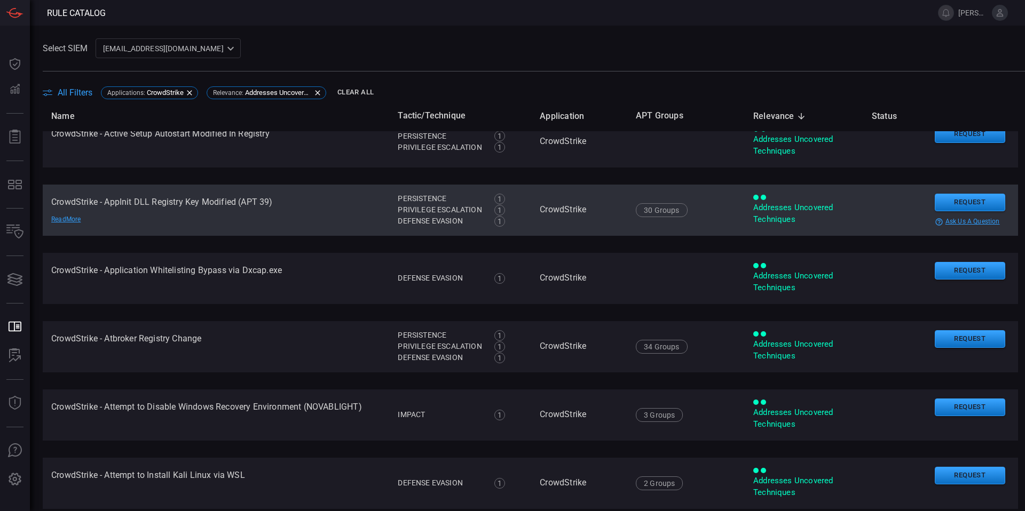
scroll to position [0, 0]
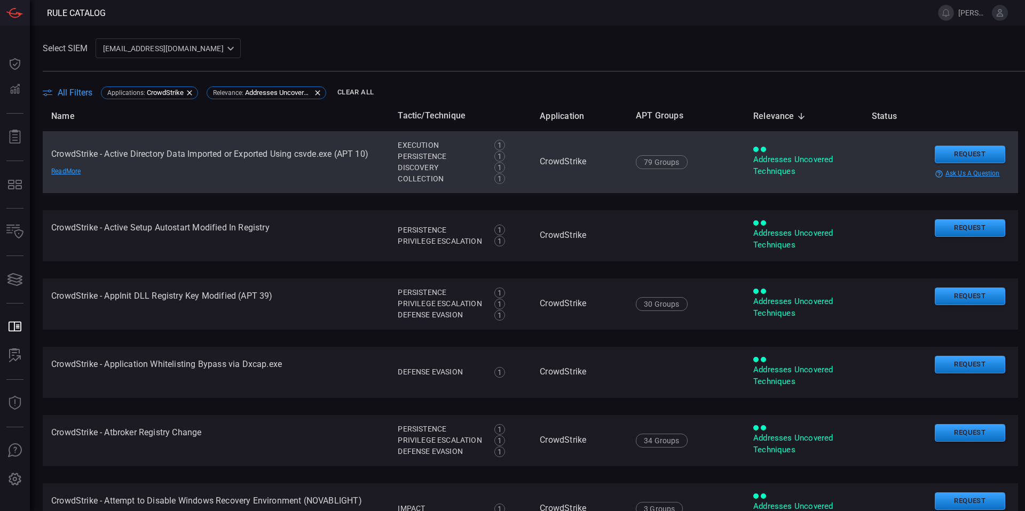
click at [773, 172] on div "Addresses Uncovered Techniques" at bounding box center [803, 165] width 101 height 23
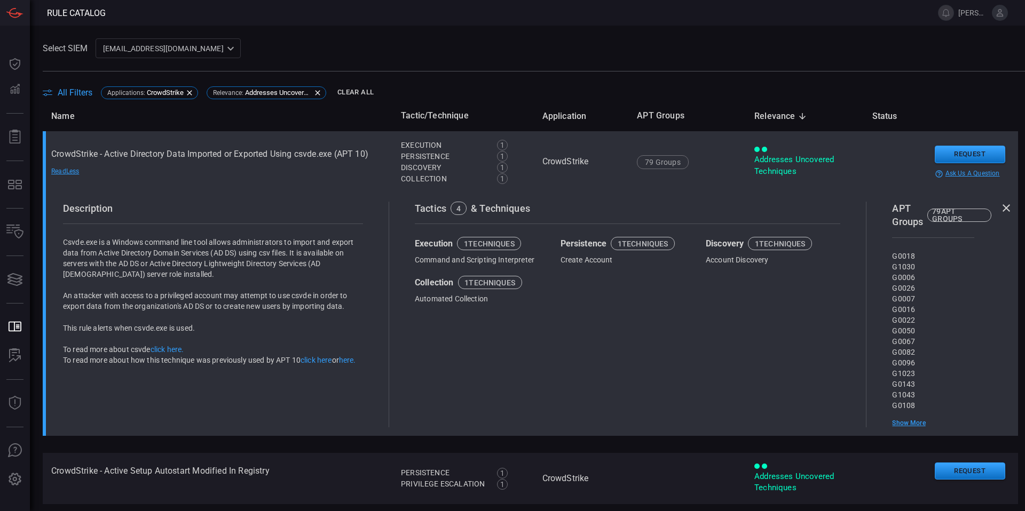
click at [772, 165] on div "Addresses Uncovered Techniques" at bounding box center [804, 165] width 100 height 23
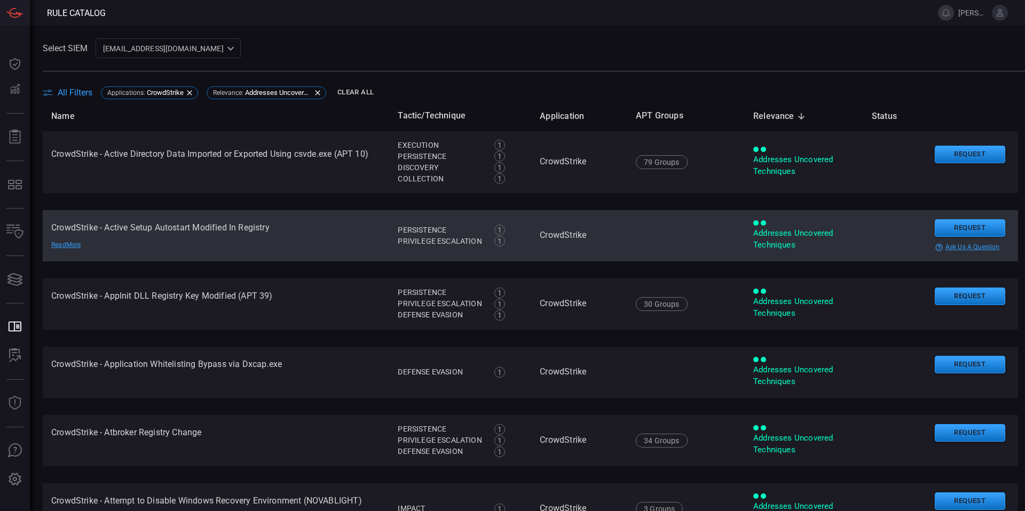
click at [758, 244] on div "Addresses Uncovered Techniques" at bounding box center [803, 239] width 101 height 23
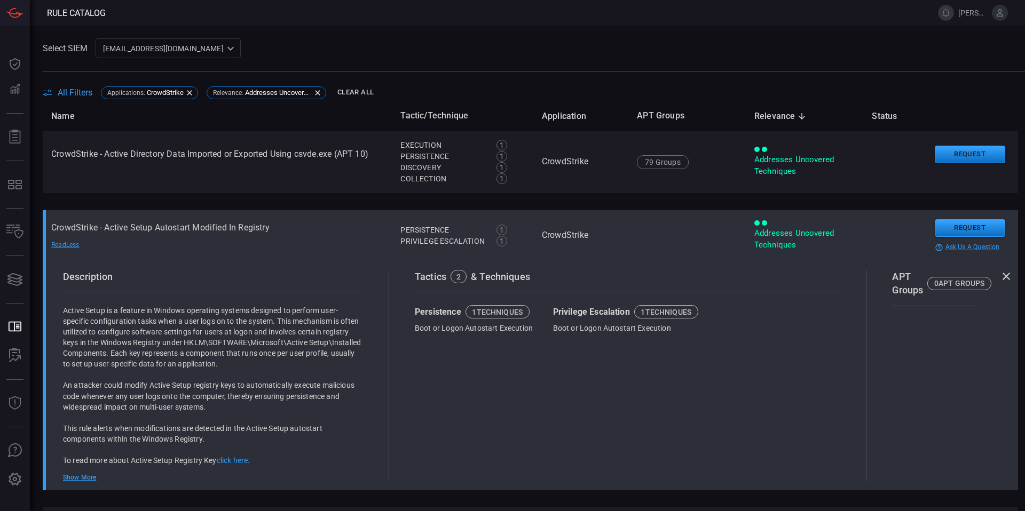
click at [758, 244] on div "Addresses Uncovered Techniques" at bounding box center [804, 239] width 100 height 23
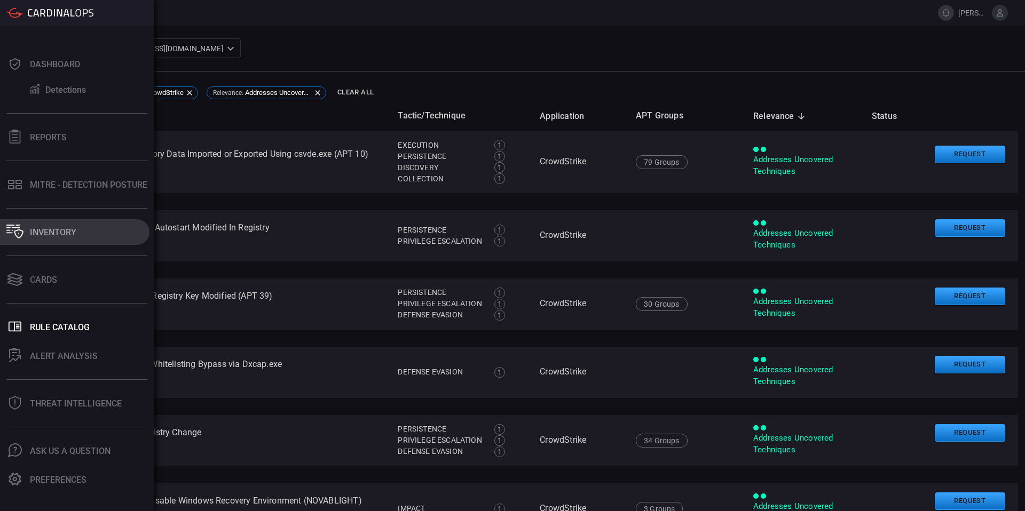
drag, startPoint x: 29, startPoint y: 223, endPoint x: 20, endPoint y: 226, distance: 9.3
click at [22, 225] on button "Inventory" at bounding box center [74, 232] width 149 height 26
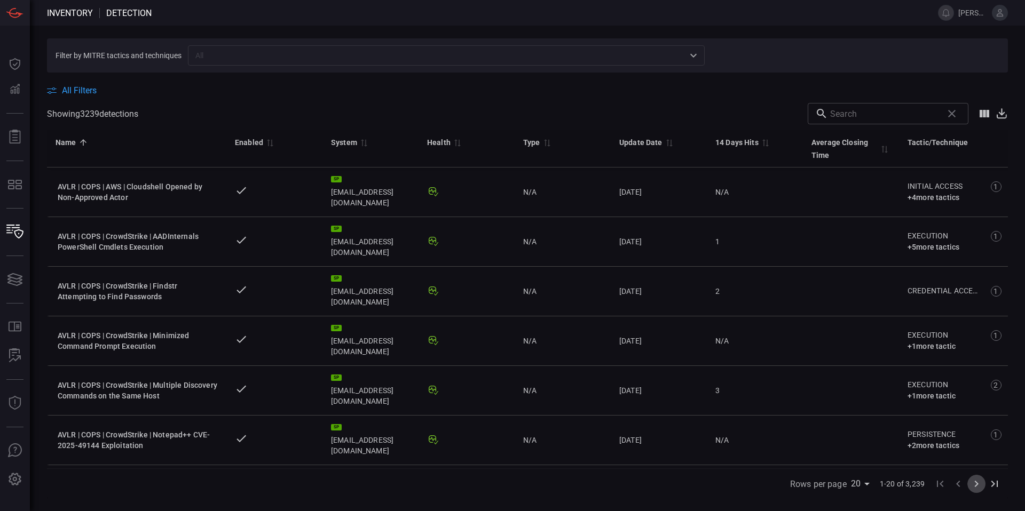
click at [974, 485] on icon "Go to next page" at bounding box center [976, 484] width 13 height 13
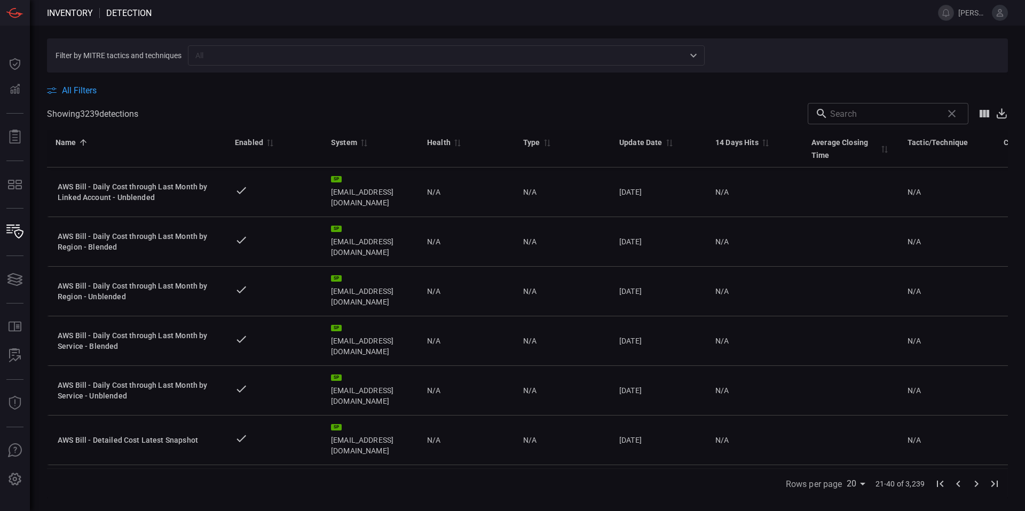
click at [941, 488] on icon "Go to first page" at bounding box center [939, 484] width 13 height 13
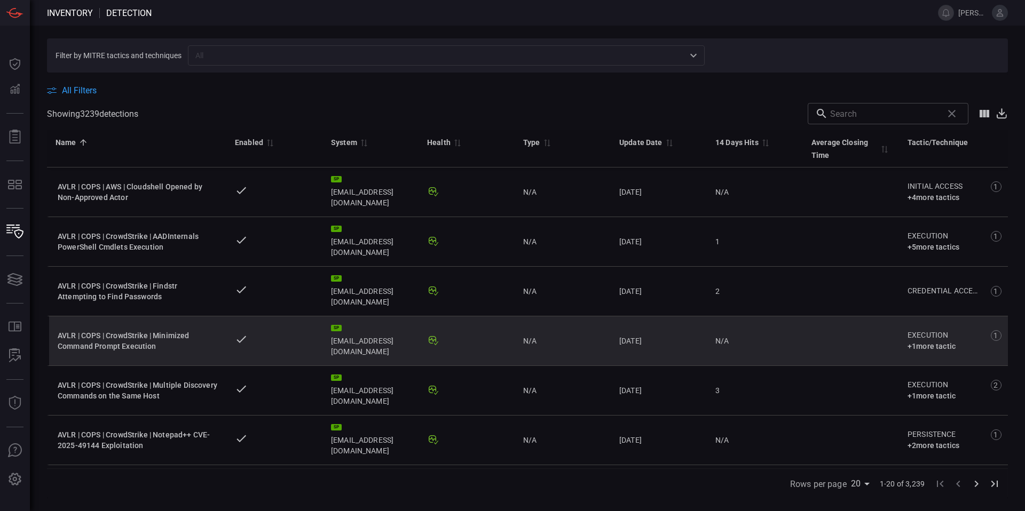
click at [153, 330] on div "AVLR | COPS | CrowdStrike | Minimized Command Prompt Execution" at bounding box center [138, 340] width 160 height 21
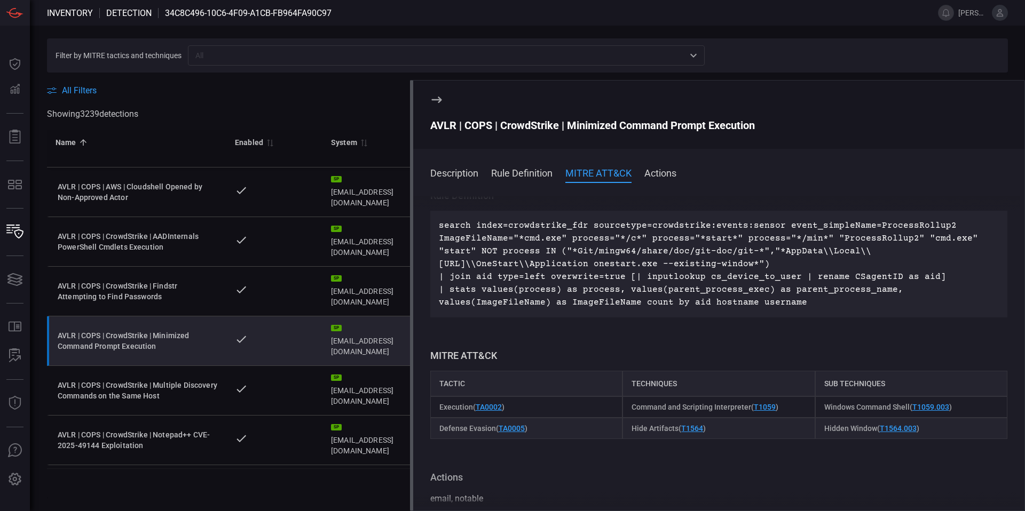
scroll to position [73, 0]
click at [433, 99] on icon at bounding box center [436, 100] width 10 height 6
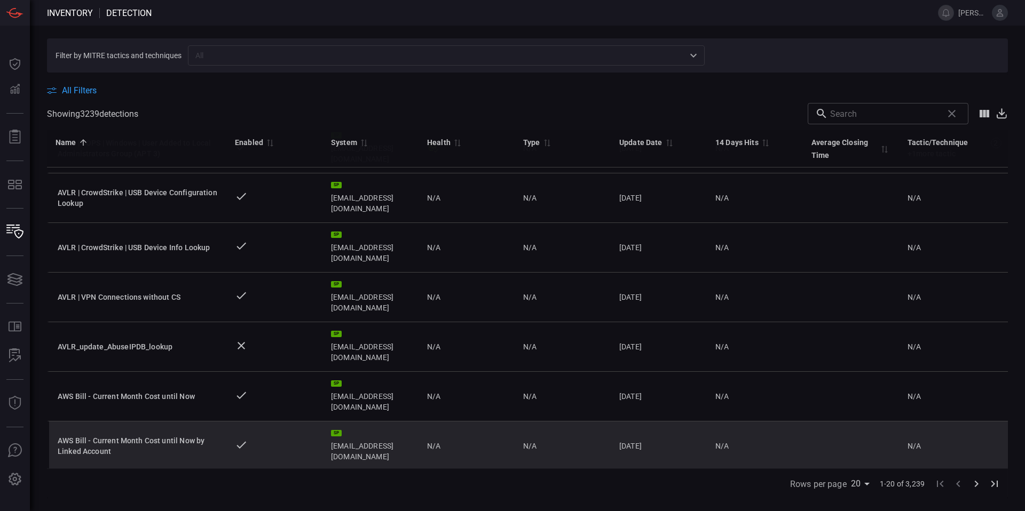
scroll to position [489, 0]
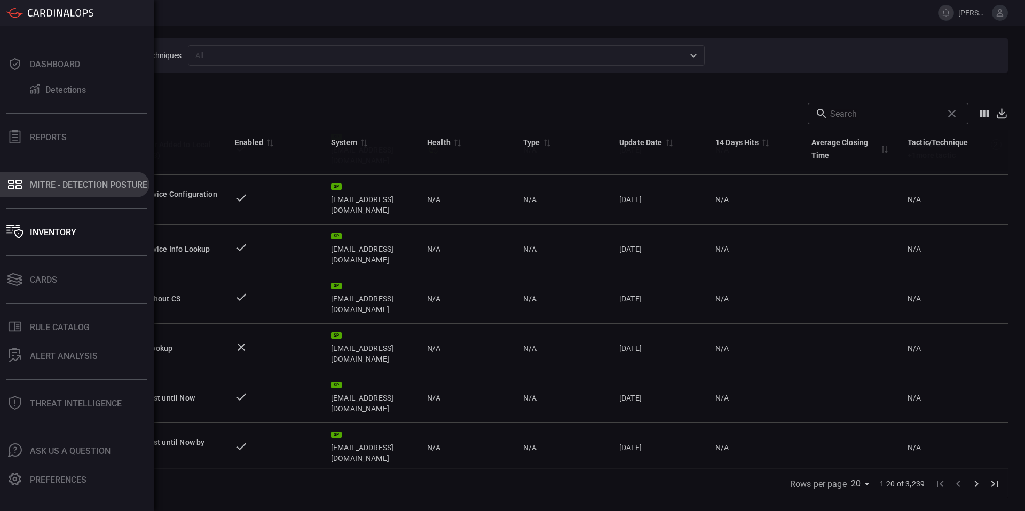
click at [78, 192] on button "MITRE - Detection Posture" at bounding box center [74, 185] width 149 height 26
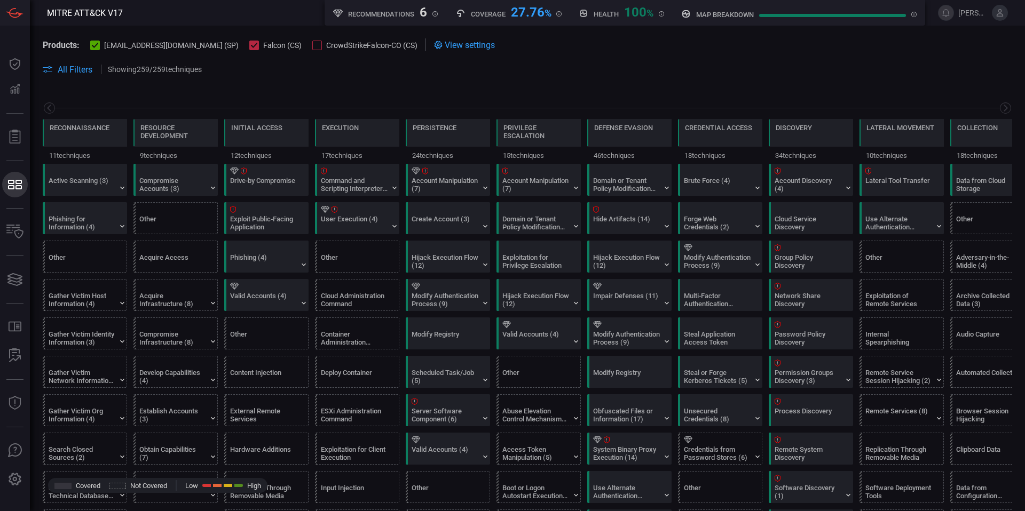
scroll to position [0, 140]
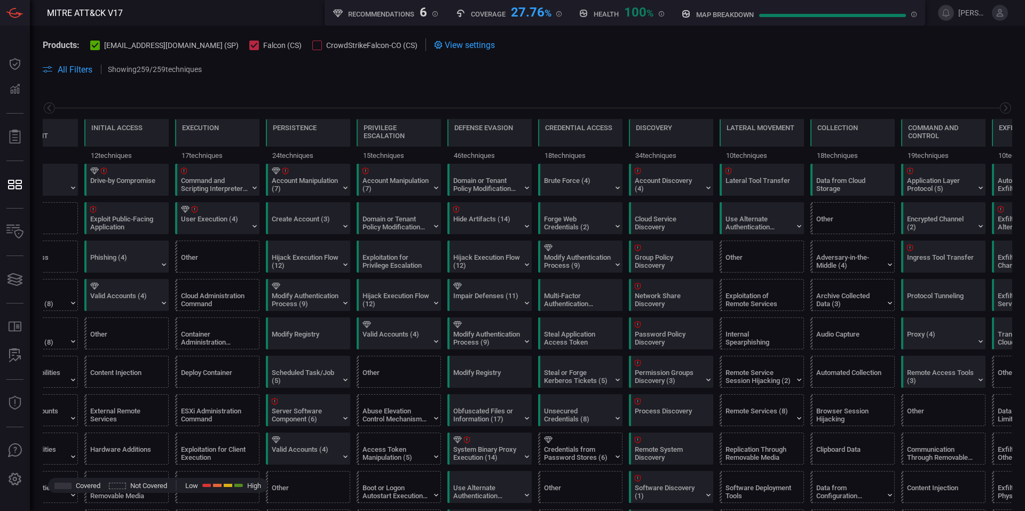
click at [70, 76] on span at bounding box center [527, 82] width 969 height 13
click at [68, 73] on span "All Filters" at bounding box center [75, 70] width 35 height 10
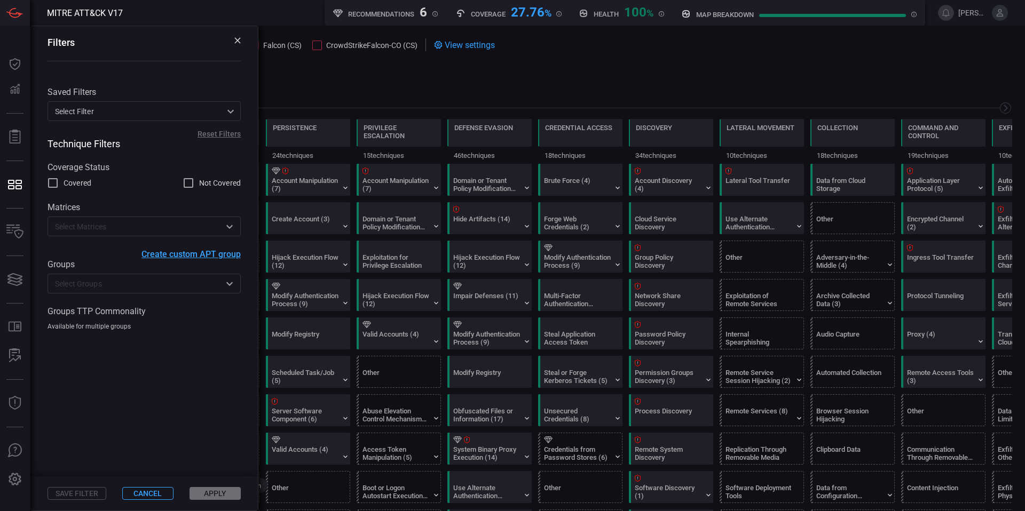
click at [189, 182] on input "Not Covered" at bounding box center [188, 183] width 13 height 13
checkbox input "true"
click at [184, 216] on div "Matrices ​" at bounding box center [144, 219] width 193 height 34
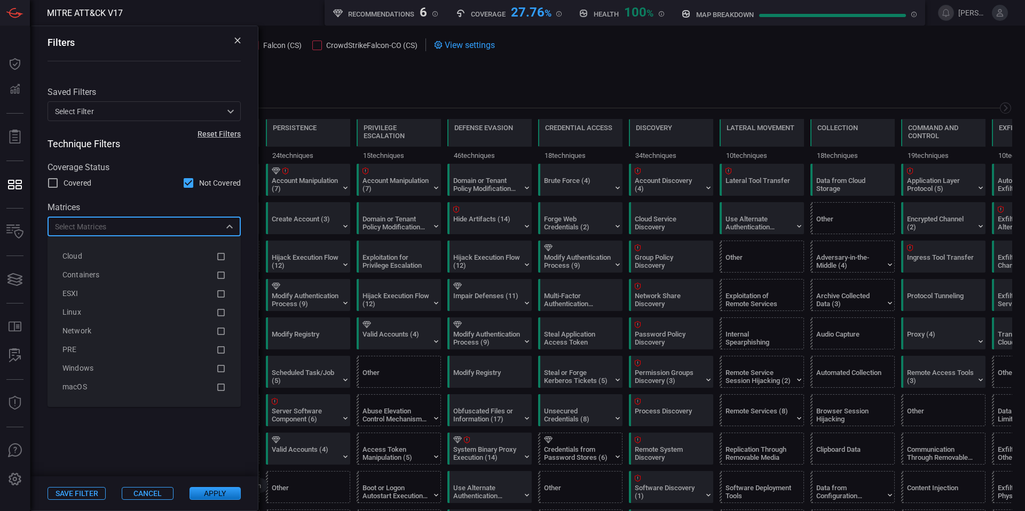
click at [186, 226] on input "text" at bounding box center [135, 226] width 169 height 13
click at [190, 369] on div "Windows" at bounding box center [139, 368] width 154 height 11
click at [167, 194] on div "Technique Filters Coverage Status Covered Not Covered Matrices 1 Items selected…" at bounding box center [143, 234] width 227 height 193
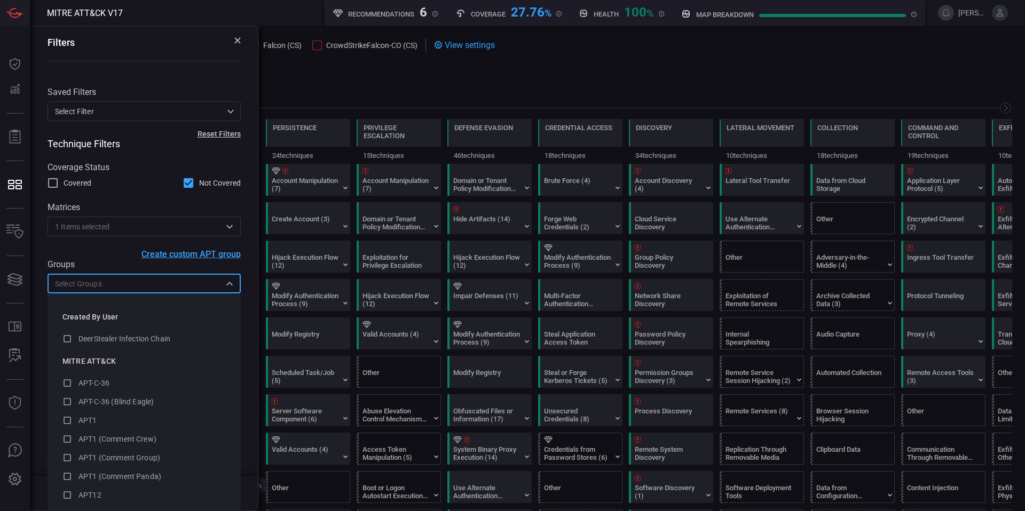
click at [181, 283] on input "text" at bounding box center [135, 283] width 169 height 13
click at [145, 227] on input "text" at bounding box center [164, 226] width 110 height 13
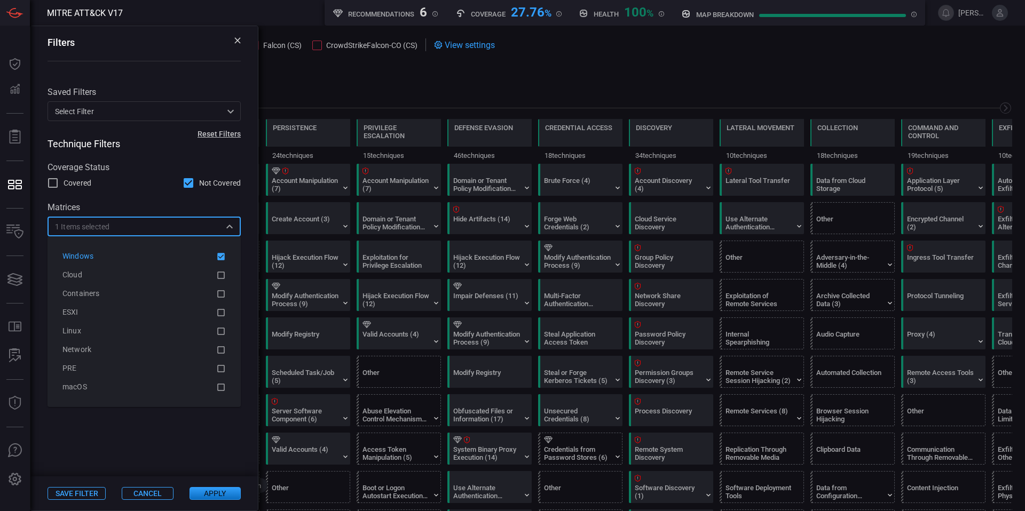
click at [128, 185] on div "Covered Not Covered" at bounding box center [144, 183] width 193 height 13
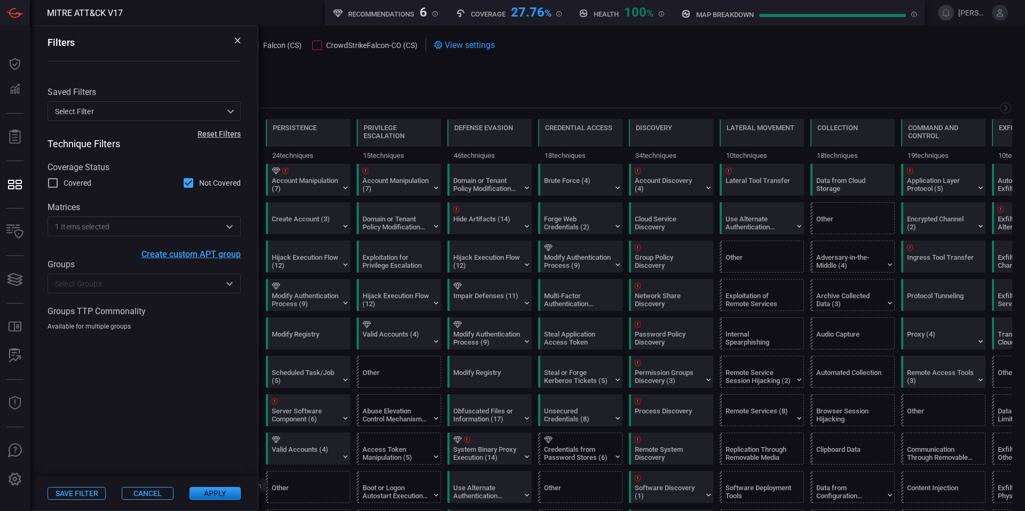
click at [214, 493] on button "Apply" at bounding box center [214, 493] width 51 height 13
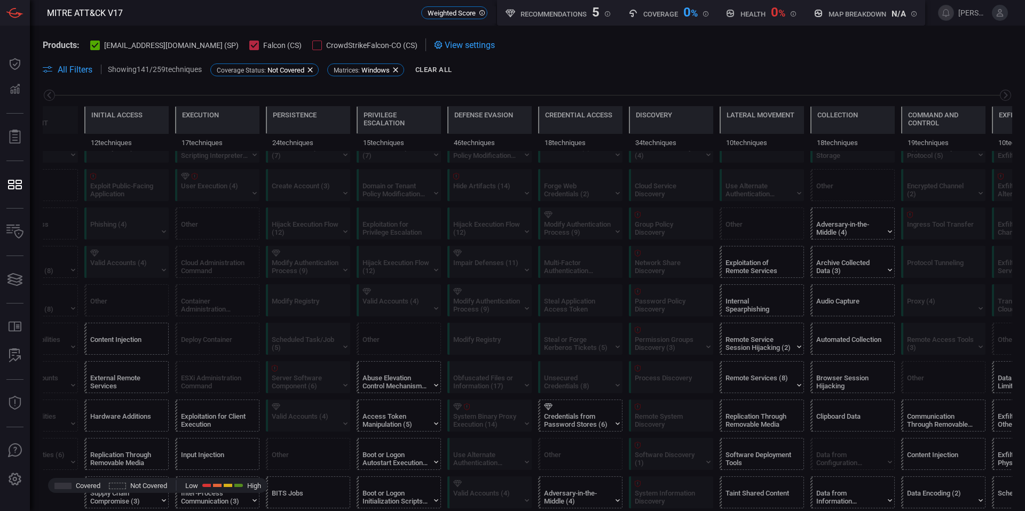
scroll to position [0, 0]
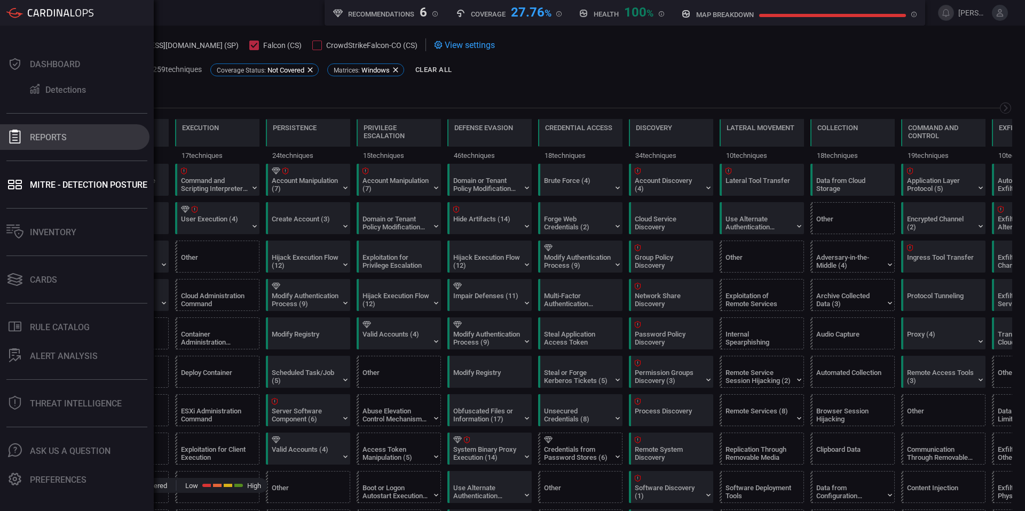
click at [42, 143] on button "Reports" at bounding box center [74, 137] width 149 height 26
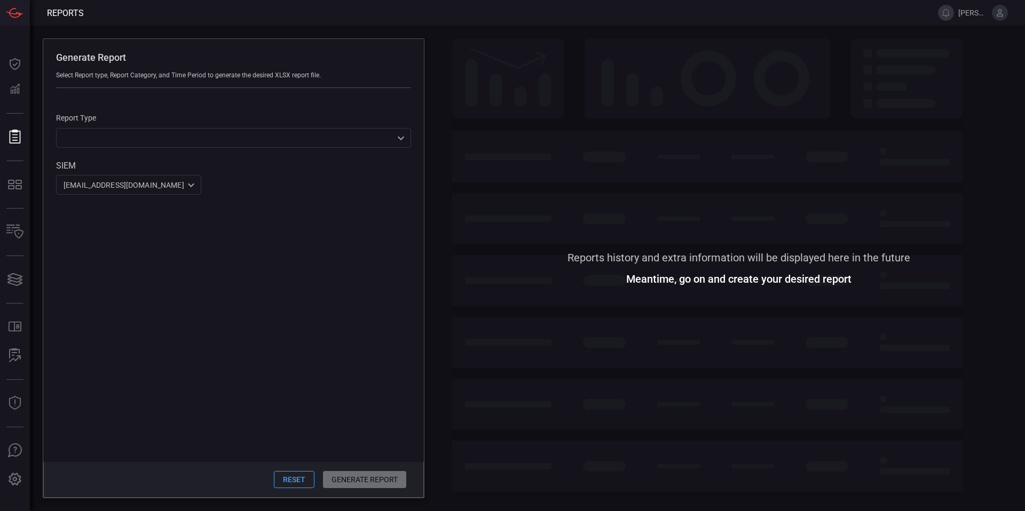
click at [447, 69] on div "Generate Report Select Report type, Report Category, and Time Period to generat…" at bounding box center [527, 269] width 995 height 486
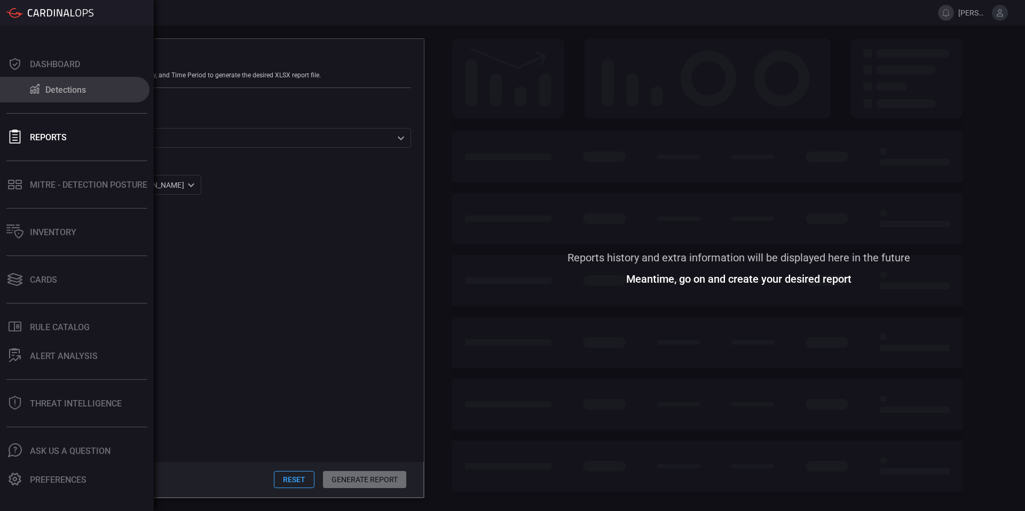
click at [61, 81] on button "Detections" at bounding box center [74, 90] width 149 height 26
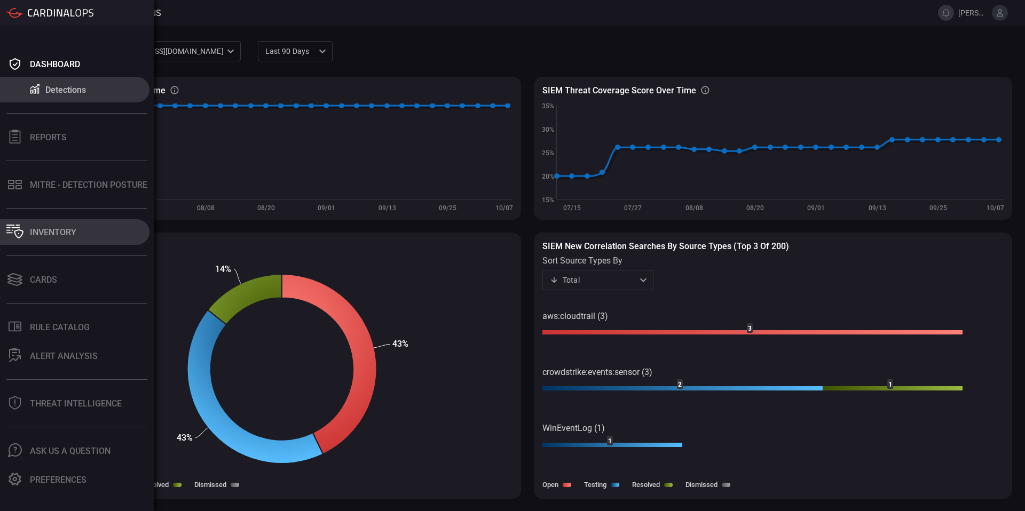
click at [68, 241] on button "Inventory" at bounding box center [74, 232] width 149 height 26
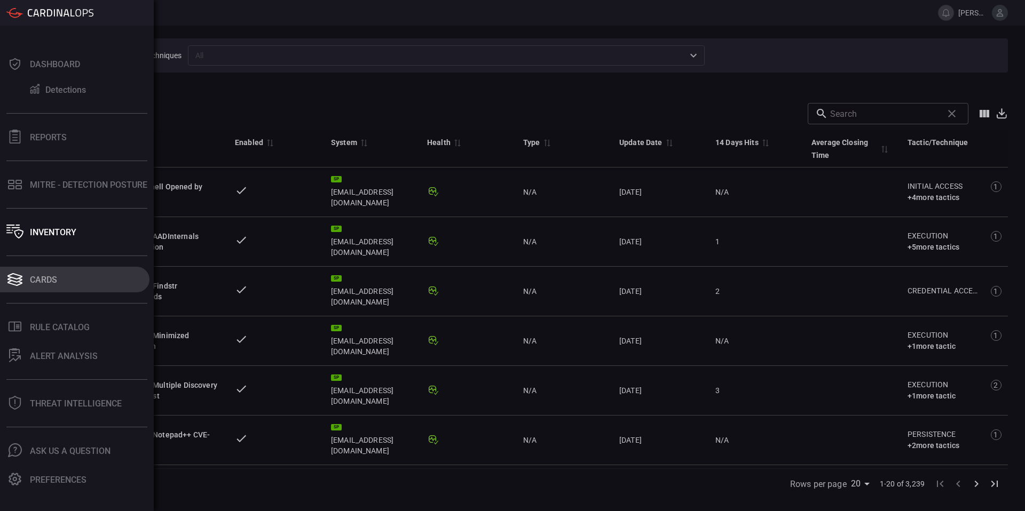
click at [45, 287] on button "Cards" at bounding box center [74, 280] width 149 height 26
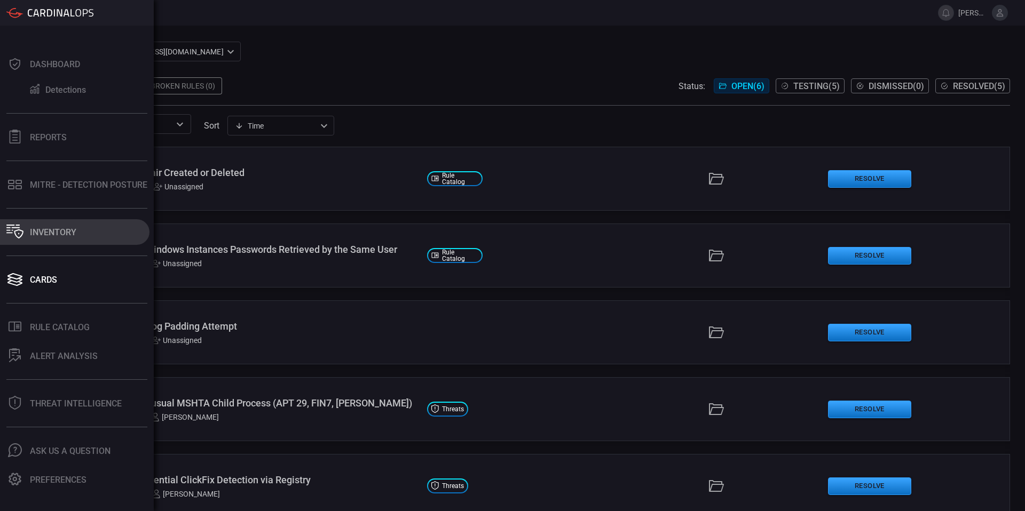
click at [51, 223] on button "Inventory" at bounding box center [74, 232] width 149 height 26
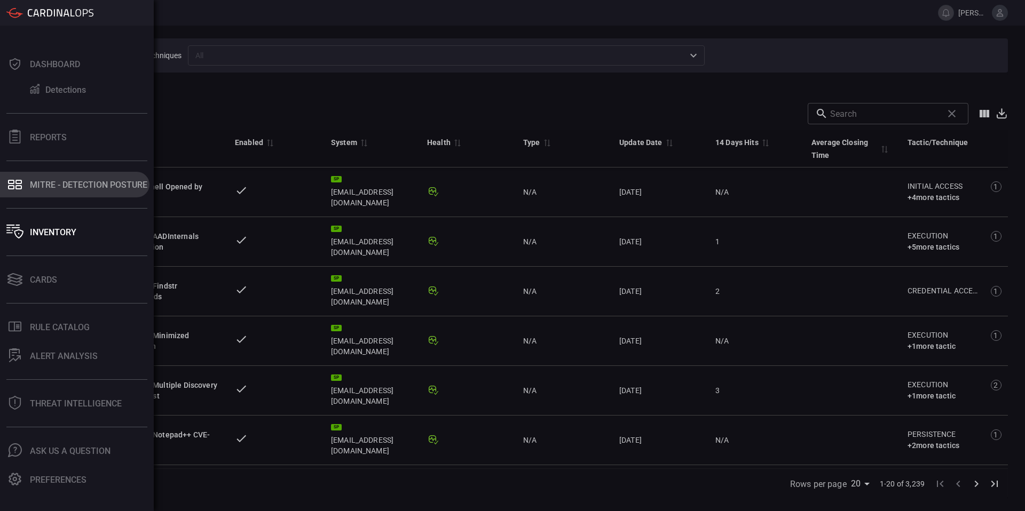
click at [62, 180] on div "MITRE - Detection Posture" at bounding box center [88, 185] width 117 height 10
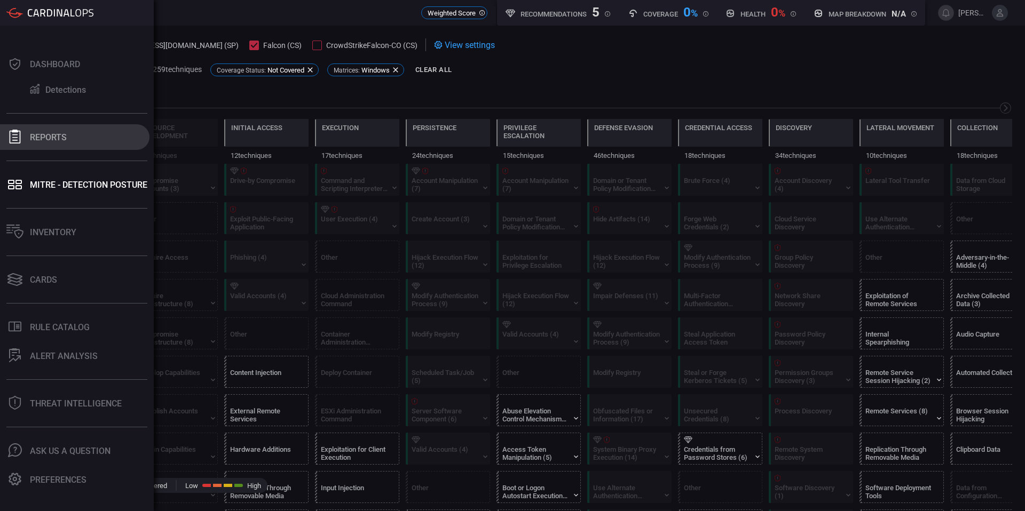
scroll to position [0, 140]
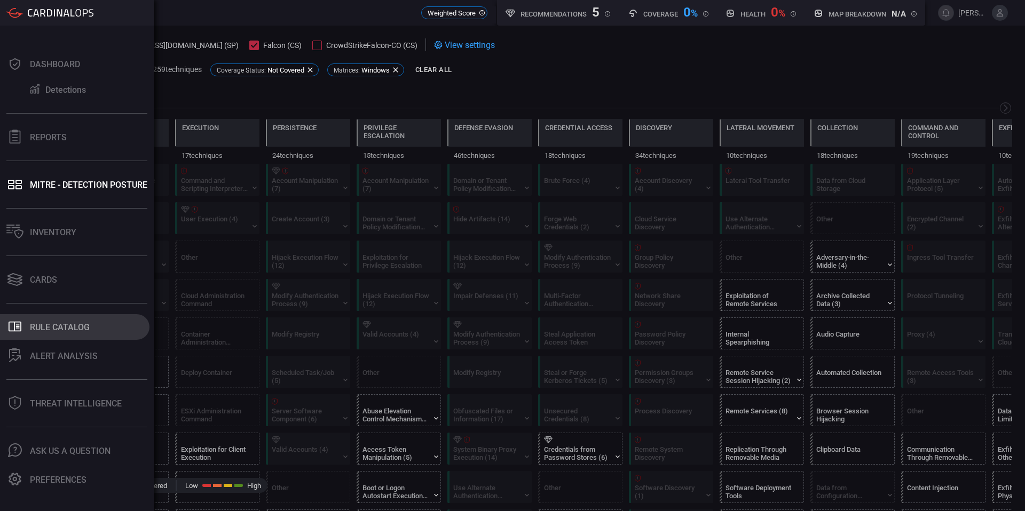
click at [73, 323] on div "Rule Catalog" at bounding box center [60, 327] width 60 height 10
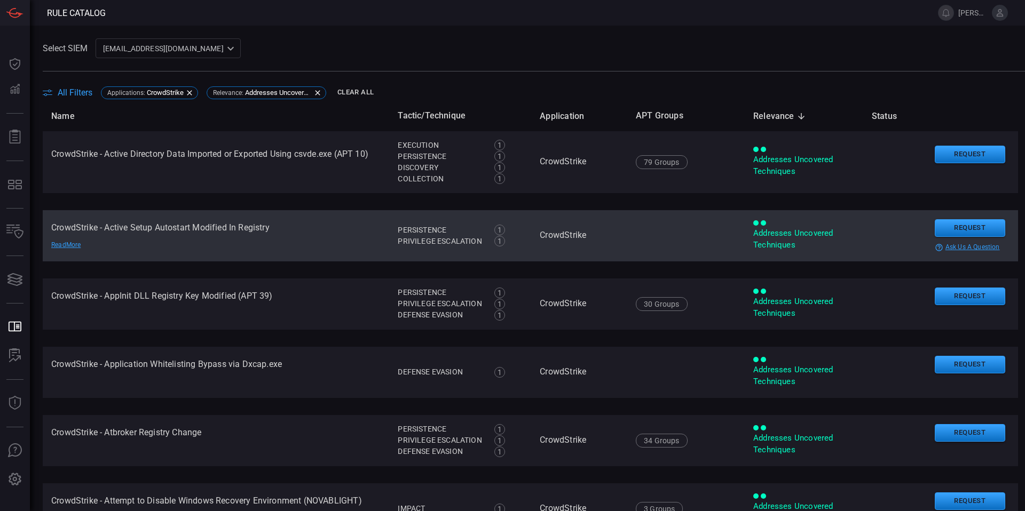
click at [64, 248] on div "Read More" at bounding box center [88, 245] width 75 height 9
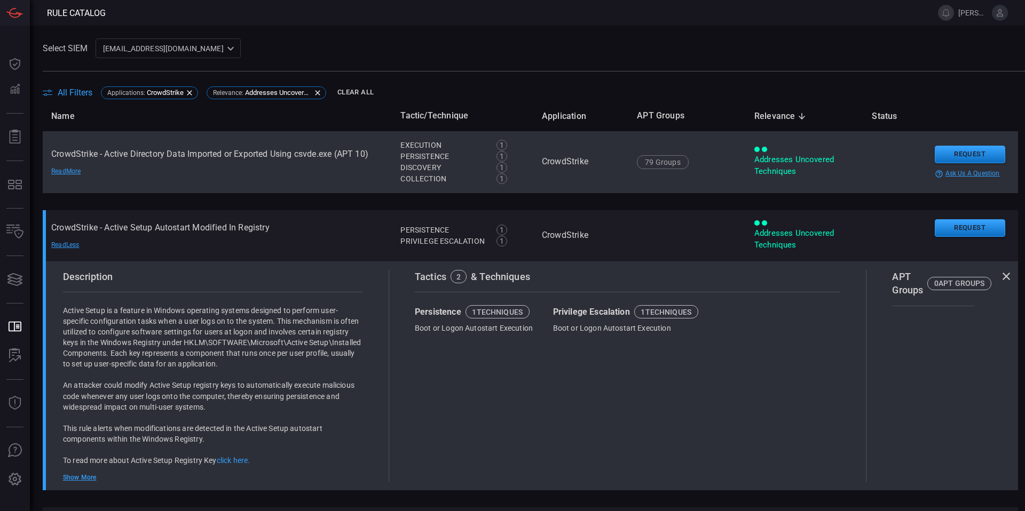
click at [765, 162] on div "Addresses Uncovered Techniques" at bounding box center [804, 165] width 100 height 23
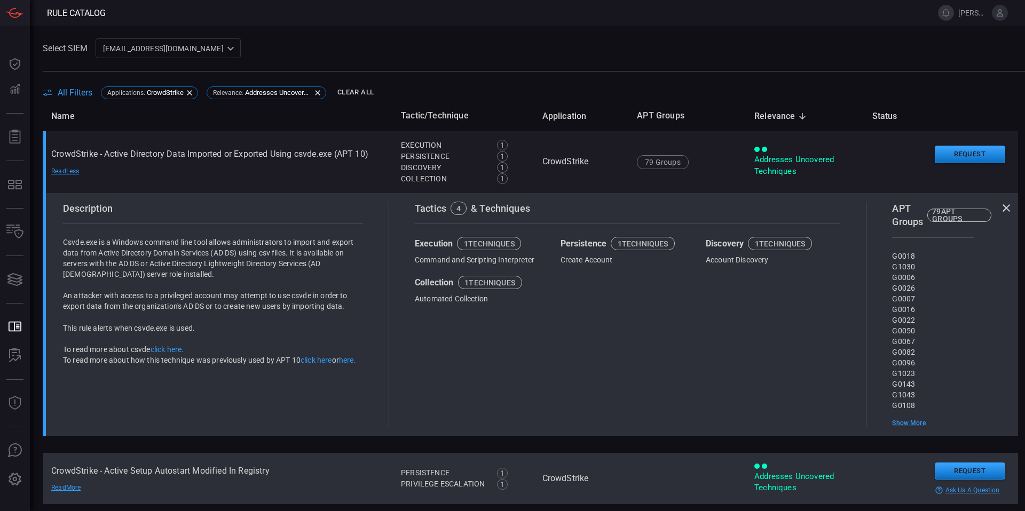
scroll to position [81, 0]
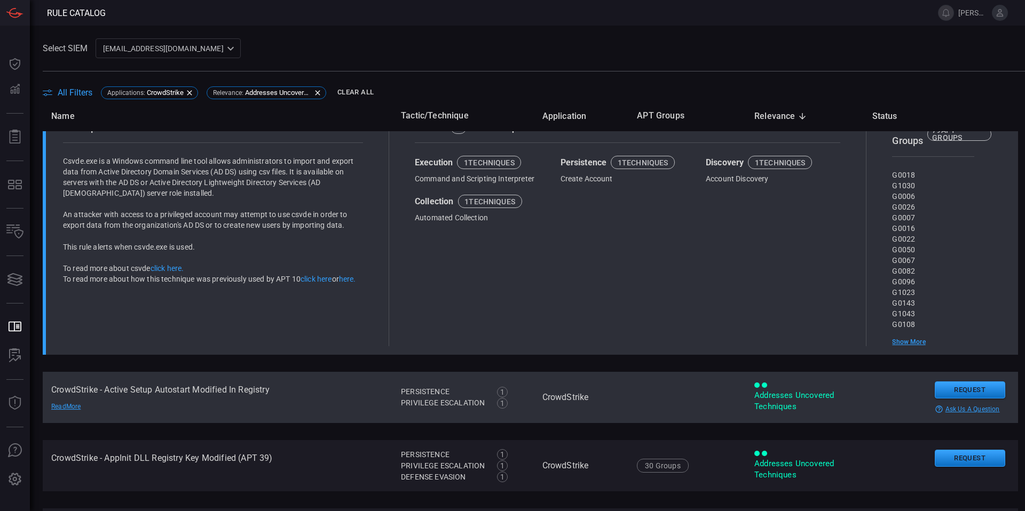
click at [307, 403] on td "CrowdStrike - Active Setup Autostart Modified In Registry Read More" at bounding box center [218, 397] width 350 height 51
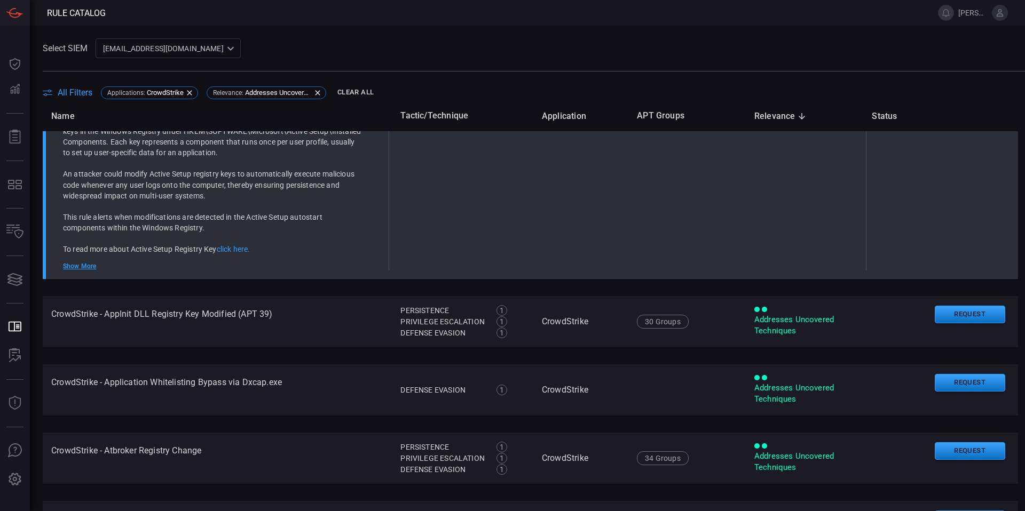
scroll to position [212, 0]
click at [307, 403] on td "CrowdStrike - Application Whitelisting Bypass via Dxcap.exe Read More" at bounding box center [217, 388] width 349 height 51
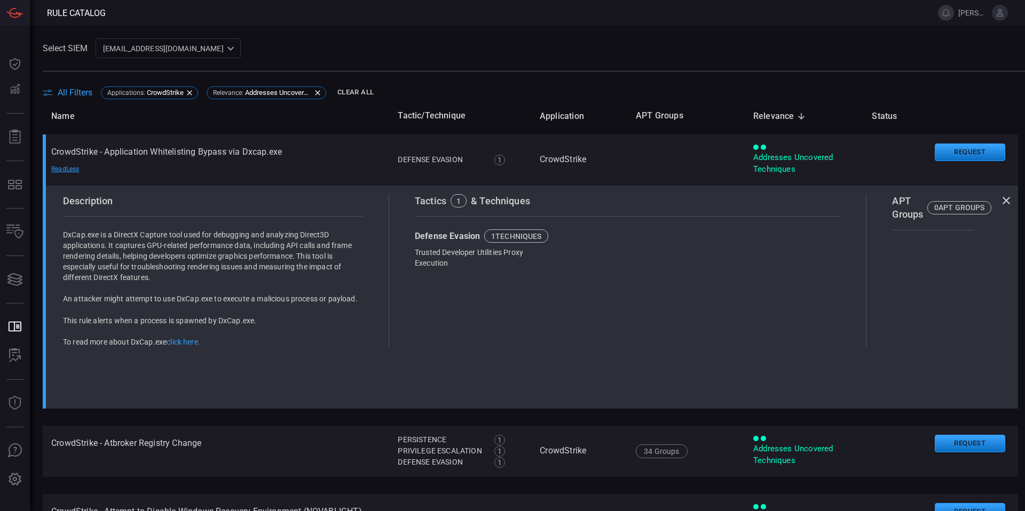
scroll to position [0, 0]
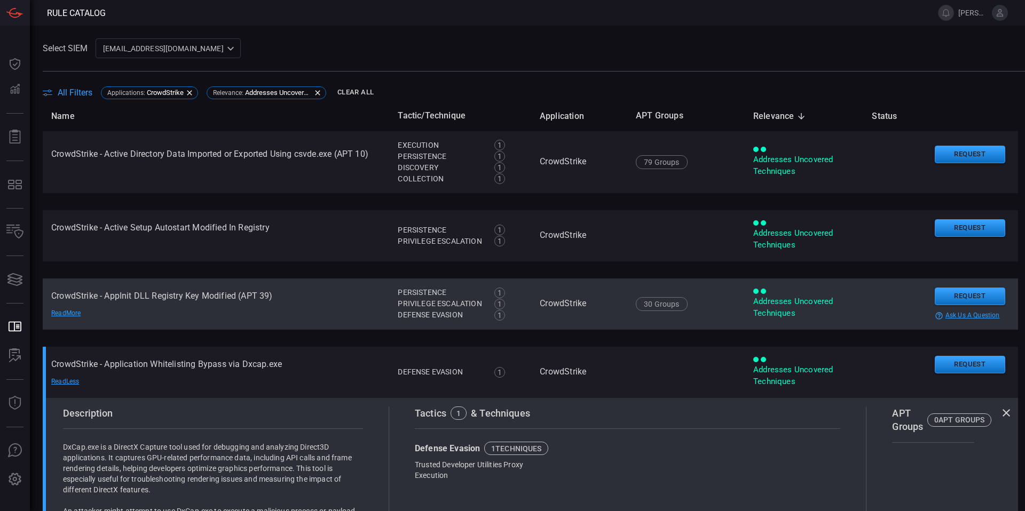
click at [291, 297] on td "CrowdStrike - AppInit DLL Registry Key Modified (APT 39) Read More" at bounding box center [216, 304] width 346 height 51
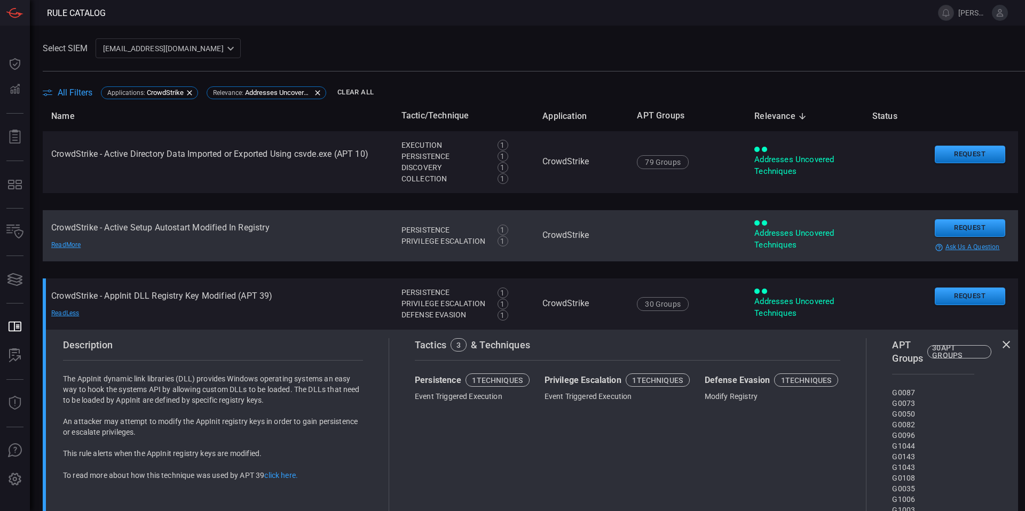
click at [296, 245] on td "CrowdStrike - Active Setup Autostart Modified In Registry Read More" at bounding box center [218, 235] width 350 height 51
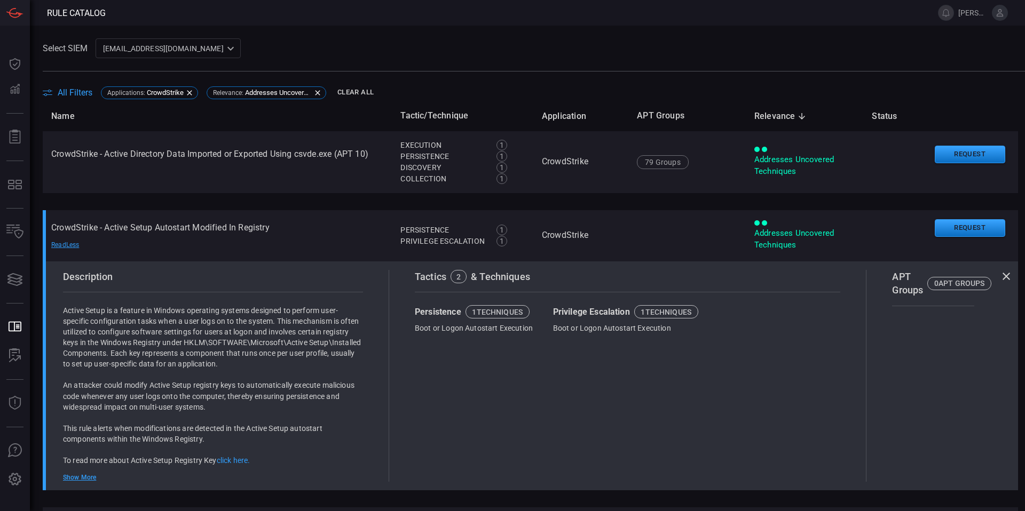
click at [66, 93] on span "All Filters" at bounding box center [75, 93] width 35 height 10
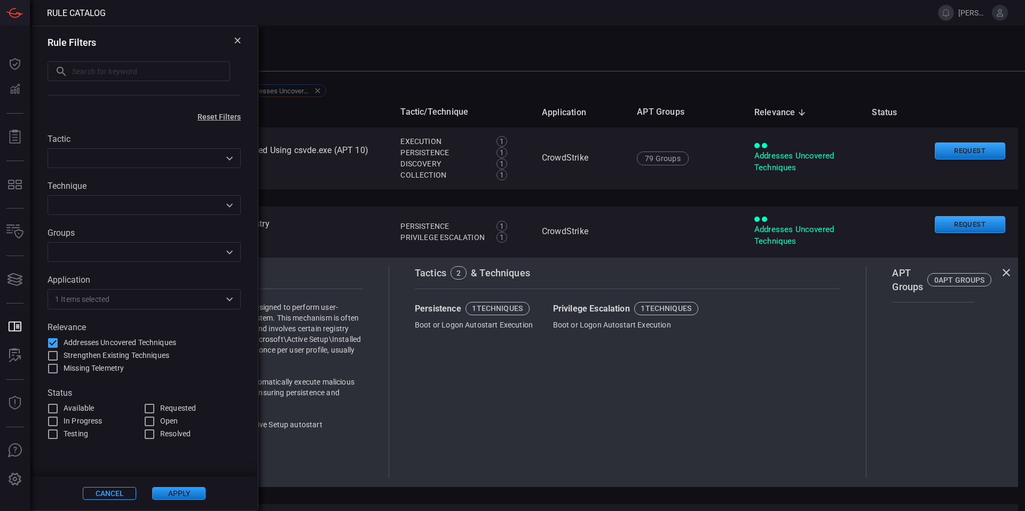
click at [79, 72] on input "text" at bounding box center [151, 71] width 158 height 20
type input "trufflehog"
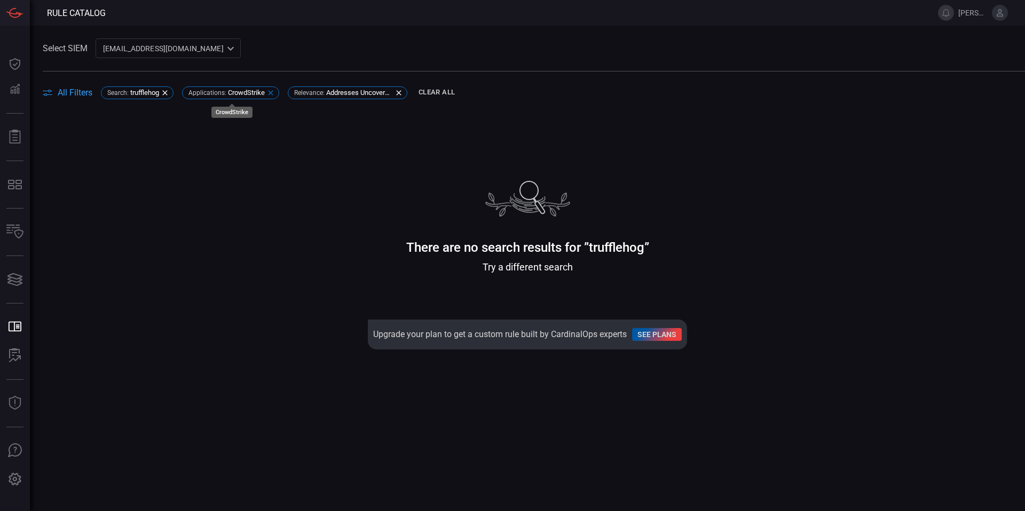
click at [276, 91] on div "Applications : CrowdStrike" at bounding box center [230, 92] width 97 height 13
click at [291, 96] on icon at bounding box center [293, 93] width 9 height 9
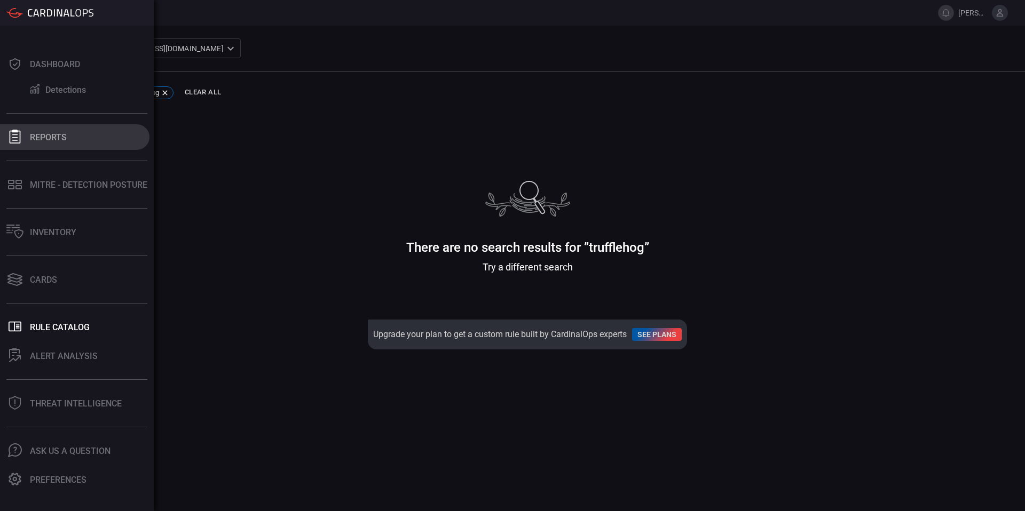
click at [61, 137] on div "Reports" at bounding box center [48, 137] width 37 height 10
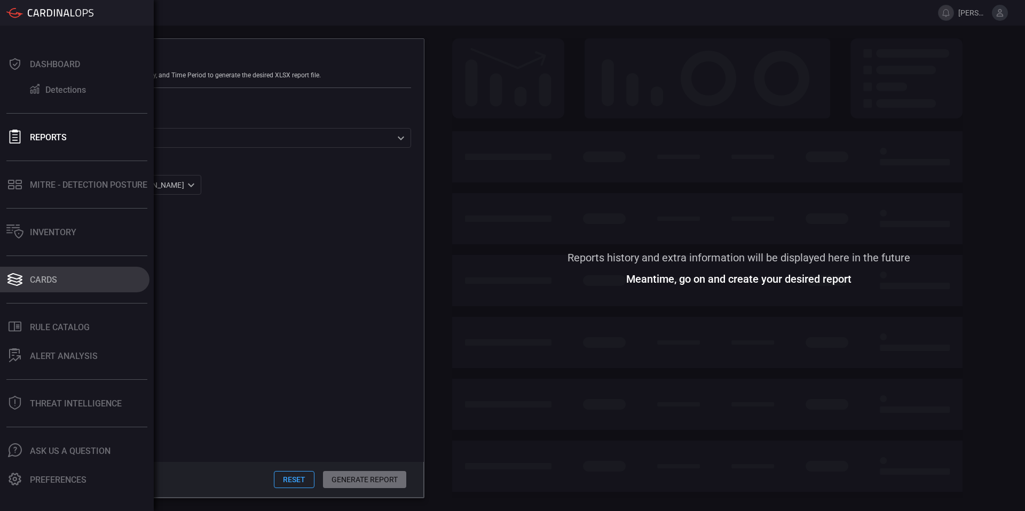
click at [58, 288] on button "Cards" at bounding box center [74, 280] width 149 height 26
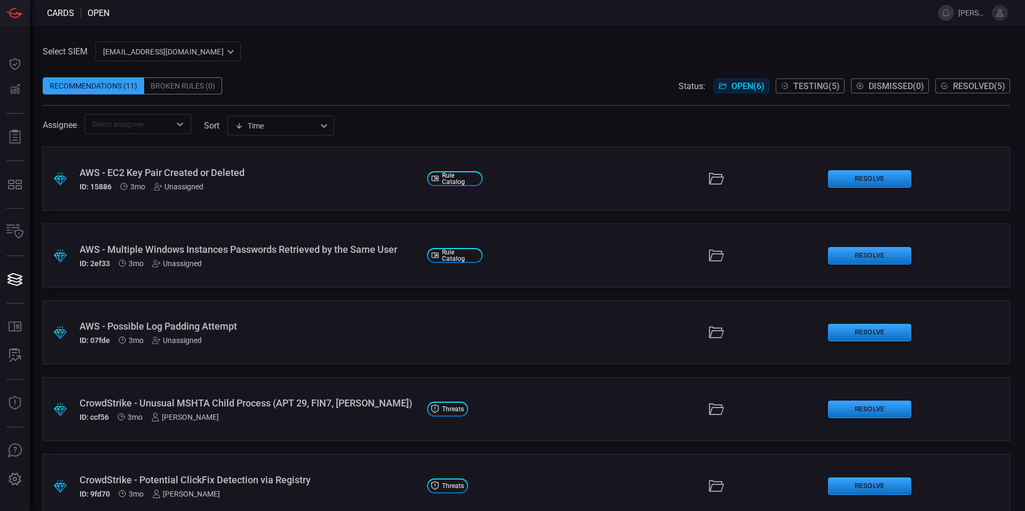
scroll to position [97, 0]
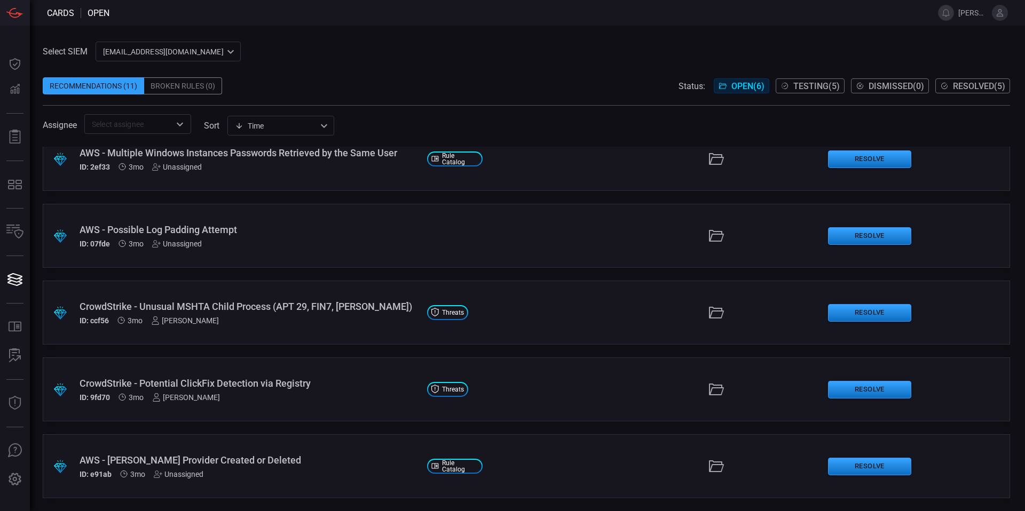
click at [215, 301] on div "CrowdStrike - Unusual MSHTA Child Process (APT 29, FIN7, [PERSON_NAME])" at bounding box center [249, 306] width 339 height 11
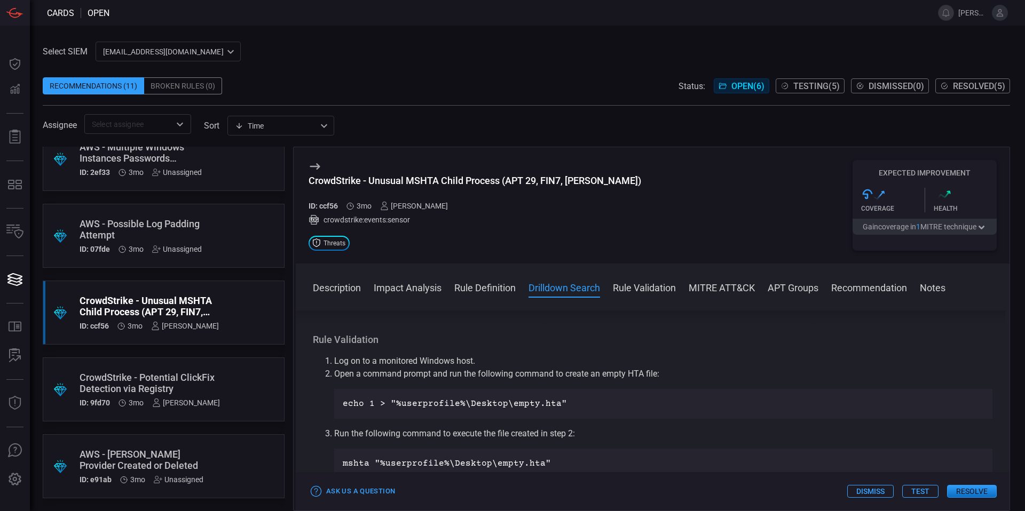
scroll to position [574, 0]
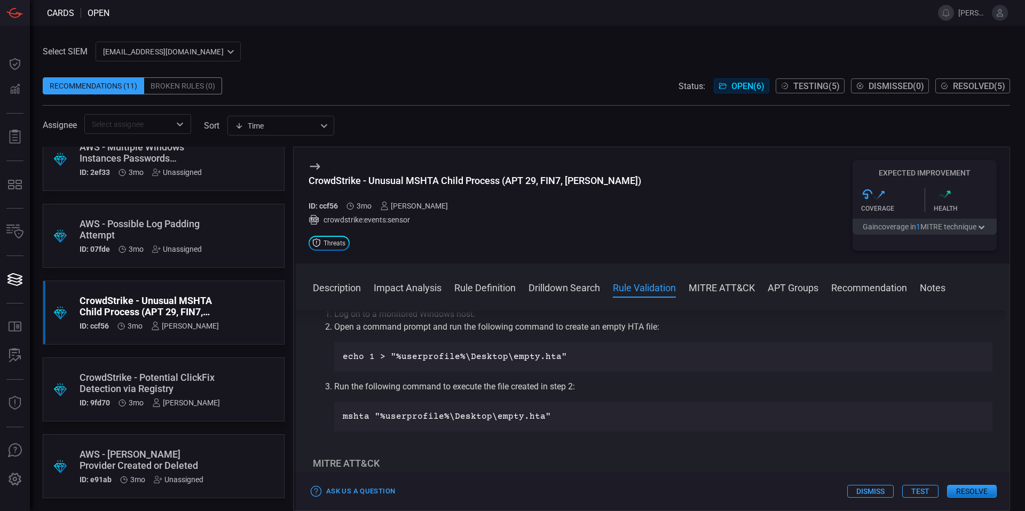
click at [801, 88] on span "Testing ( 5 )" at bounding box center [816, 86] width 46 height 10
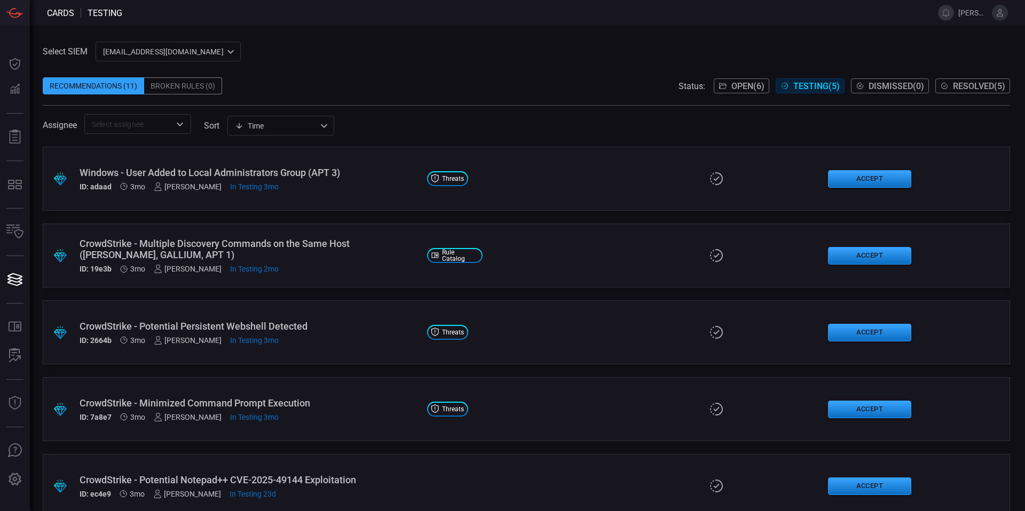
click at [320, 255] on div "CrowdStrike - Multiple Discovery Commands on the Same Host ([PERSON_NAME], GALL…" at bounding box center [249, 249] width 339 height 22
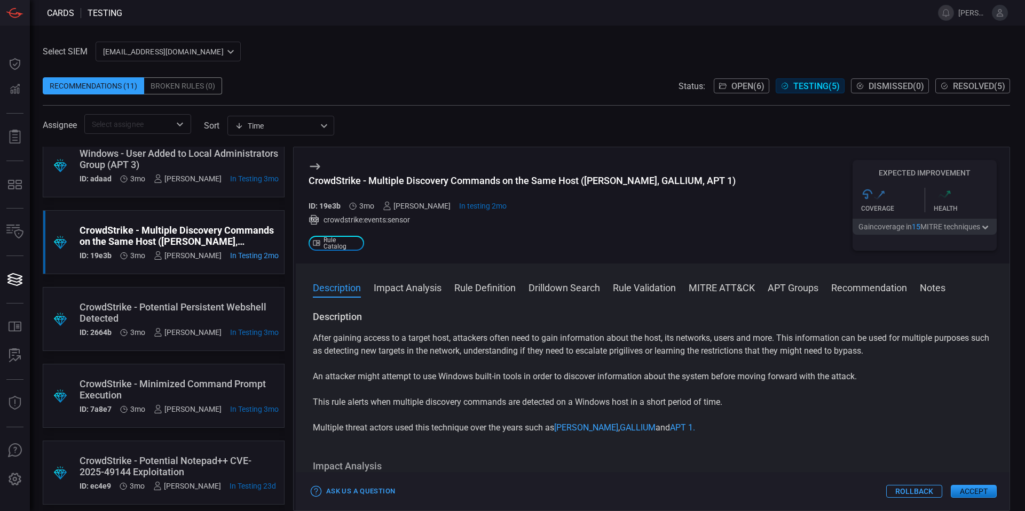
scroll to position [28, 0]
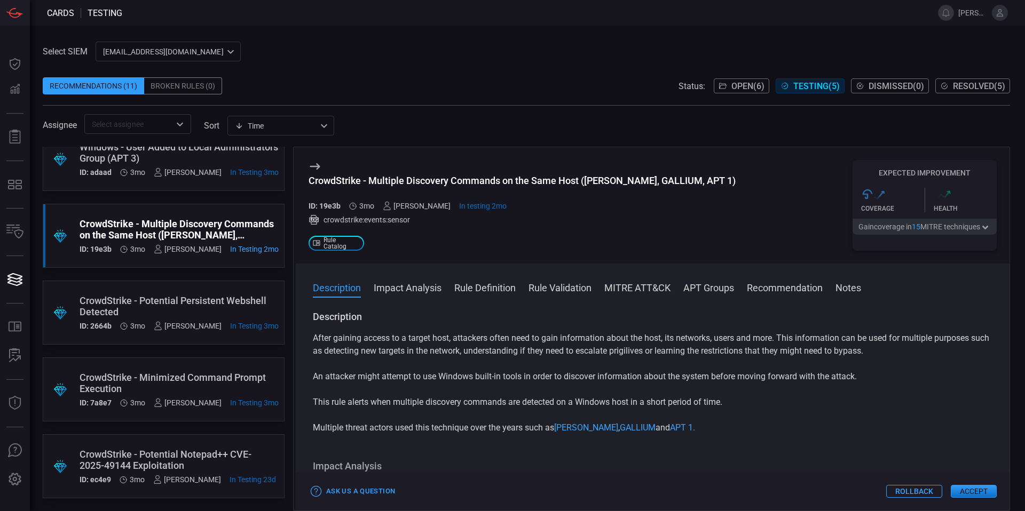
click at [189, 375] on div "CrowdStrike - Minimized Command Prompt Execution" at bounding box center [179, 383] width 199 height 22
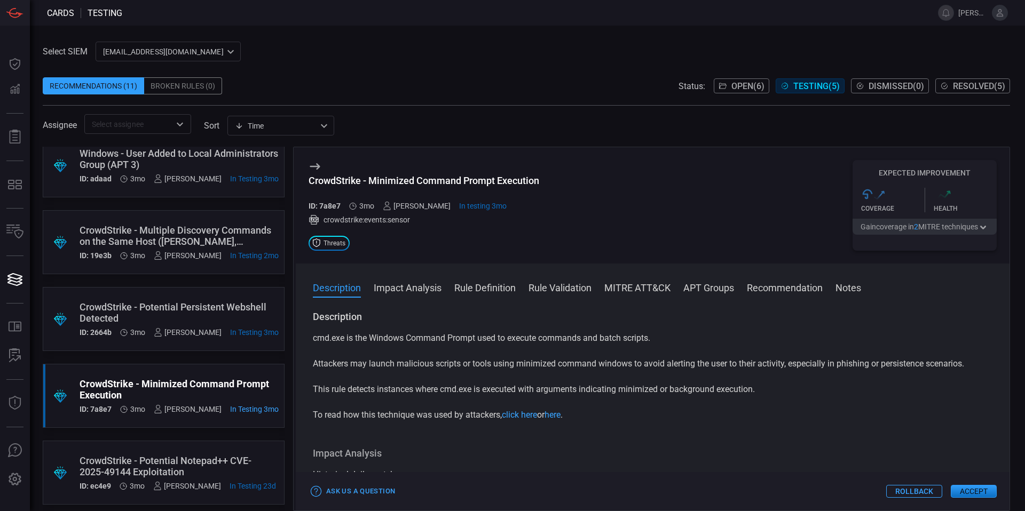
scroll to position [6, 0]
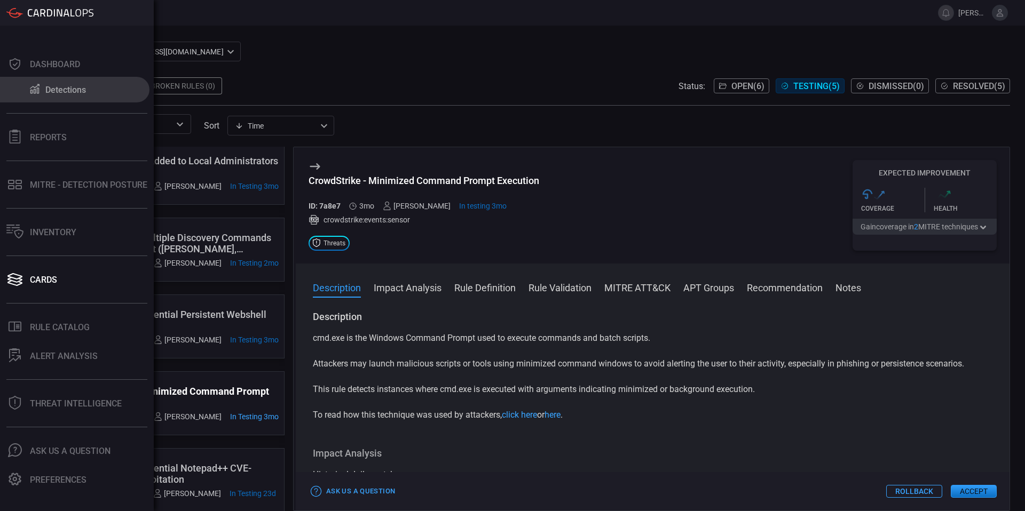
click at [59, 98] on button "Detections" at bounding box center [74, 90] width 149 height 26
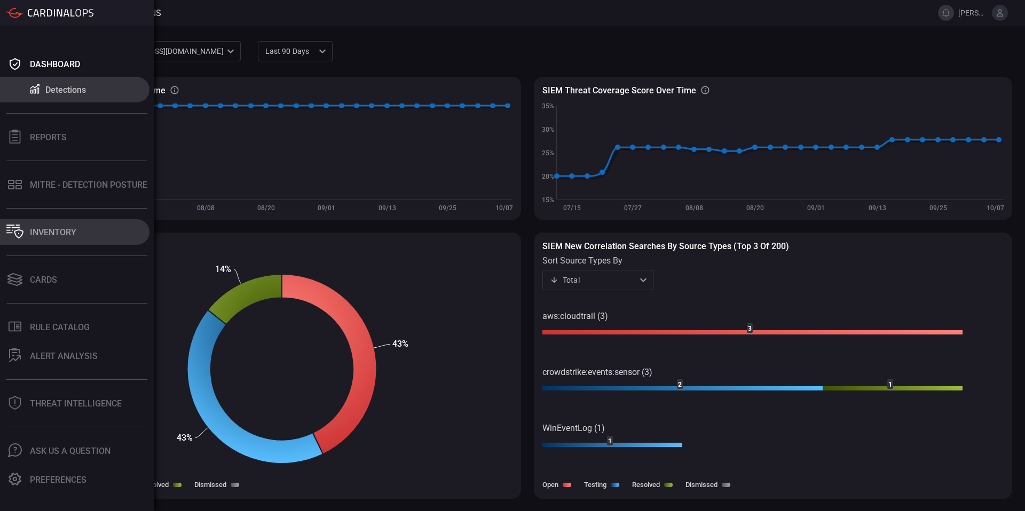
click at [81, 230] on button "Inventory" at bounding box center [74, 232] width 149 height 26
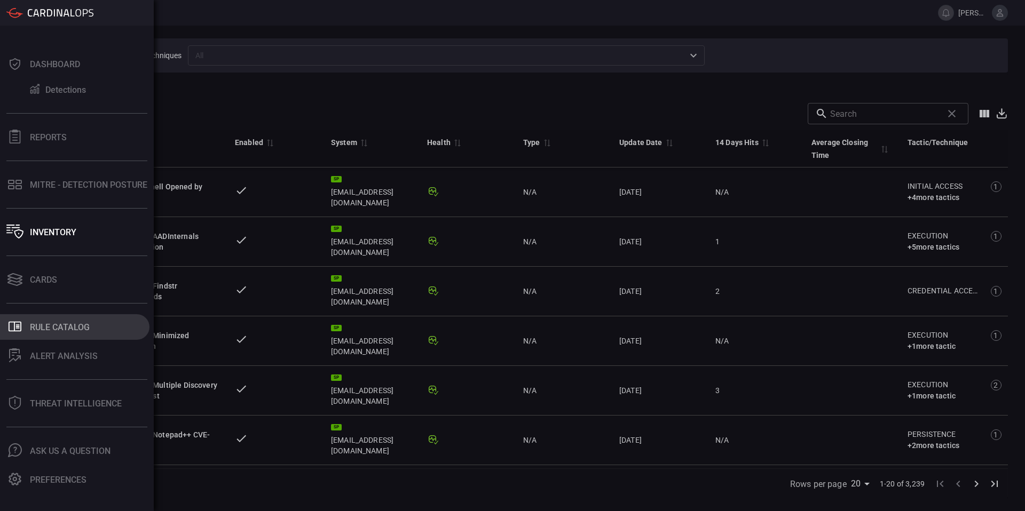
click at [98, 319] on button ".st0_rule_catalog_icon{fill: currentColor;} Rule Catalog" at bounding box center [74, 327] width 149 height 26
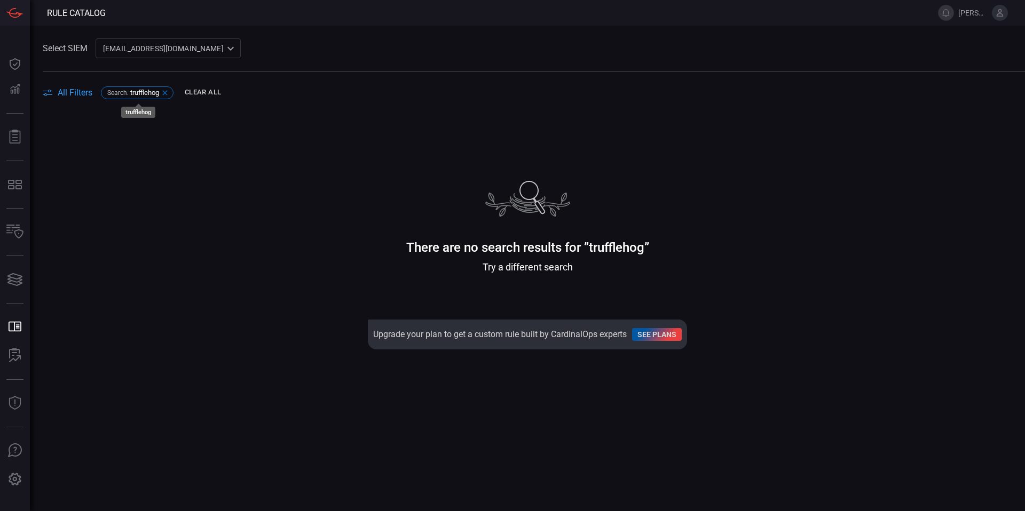
click at [168, 90] on icon at bounding box center [165, 93] width 9 height 9
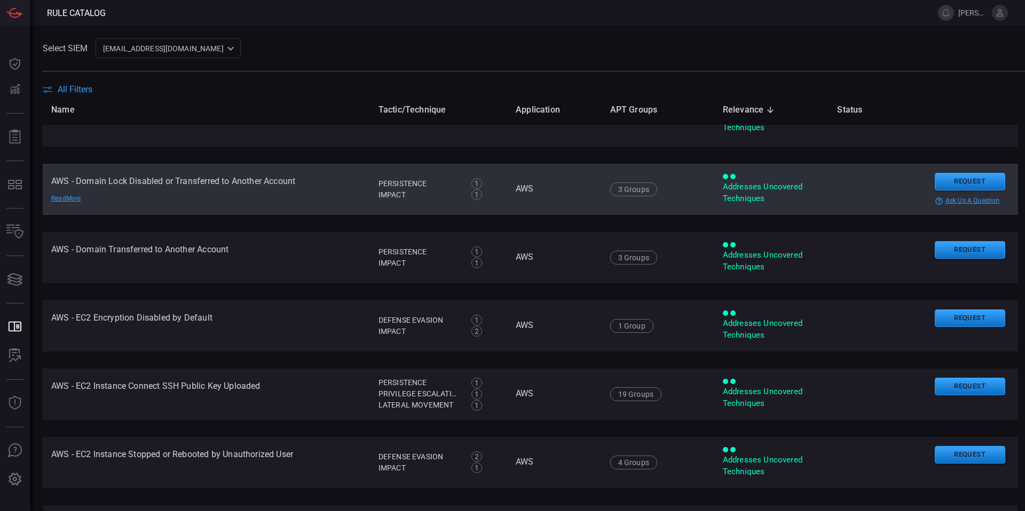
scroll to position [1293, 0]
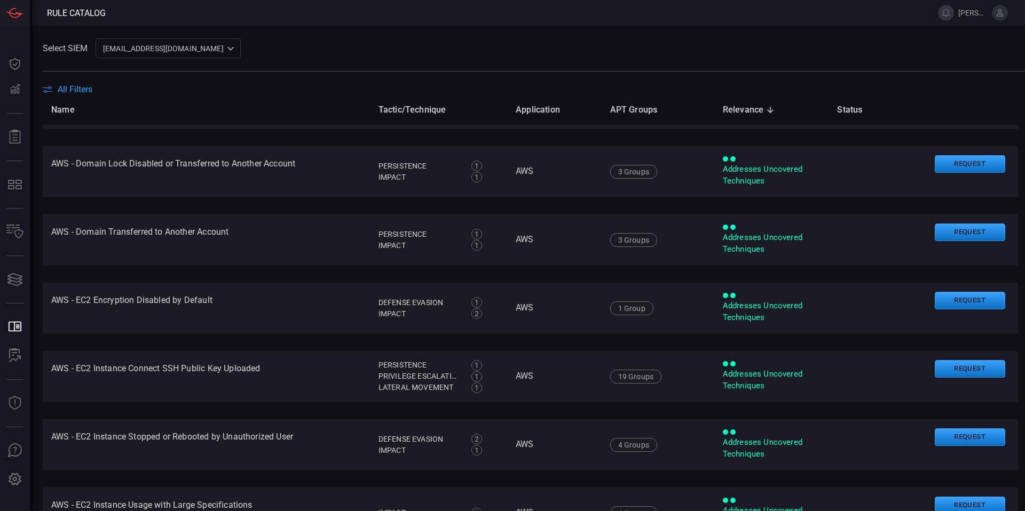
click at [86, 97] on th "Name" at bounding box center [206, 109] width 327 height 30
click at [83, 91] on span "All Filters" at bounding box center [75, 89] width 35 height 10
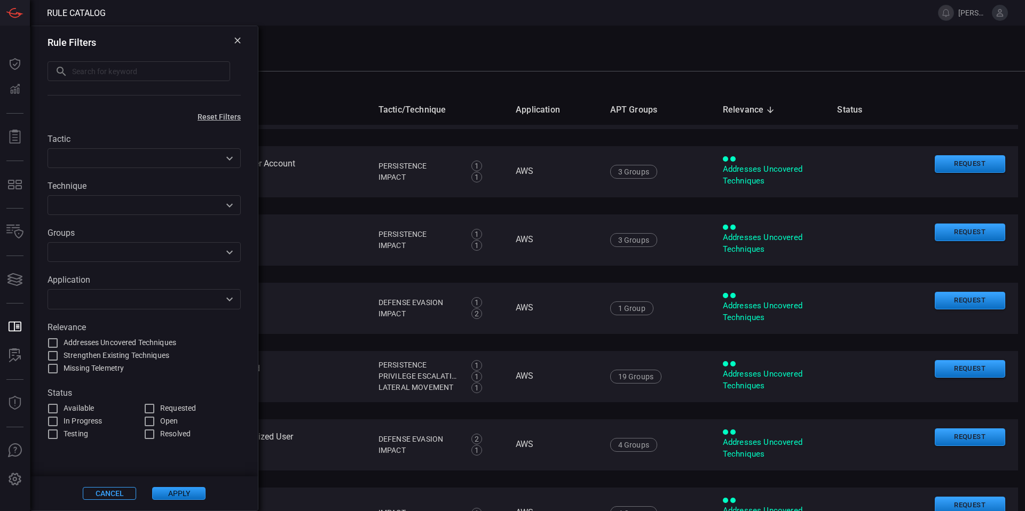
click at [104, 337] on label "Addresses Uncovered Techniques" at bounding box center [143, 343] width 194 height 13
click at [59, 337] on input "Addresses Uncovered Techniques" at bounding box center [52, 343] width 13 height 13
checkbox input "true"
click at [177, 492] on button "Apply" at bounding box center [178, 493] width 53 height 13
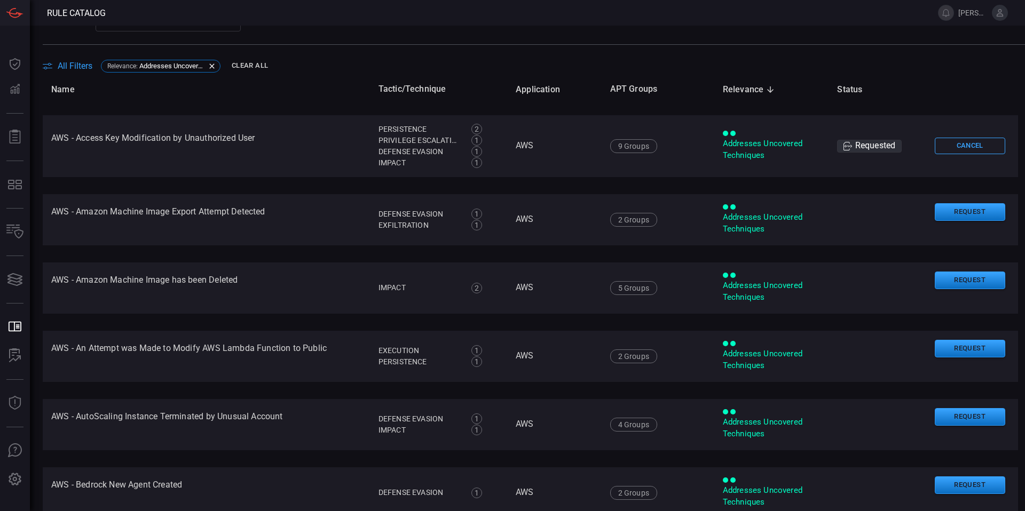
scroll to position [0, 0]
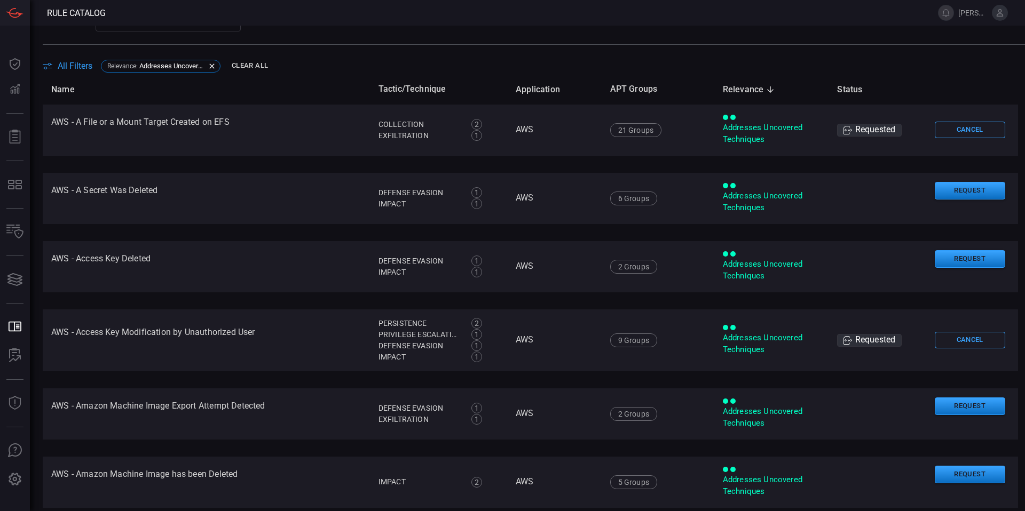
click at [87, 67] on span "All Filters" at bounding box center [75, 66] width 35 height 10
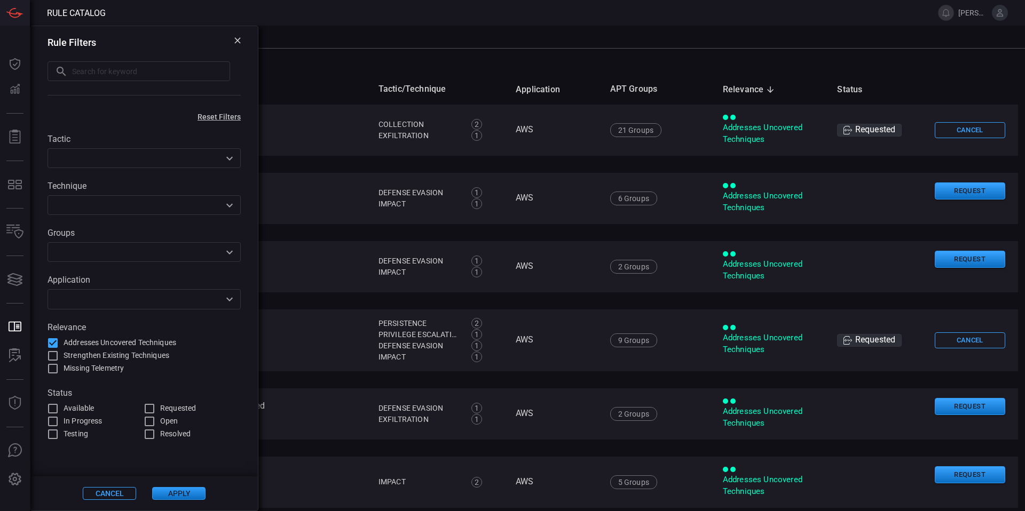
scroll to position [23, 0]
click at [141, 289] on div "Application ​" at bounding box center [144, 292] width 193 height 34
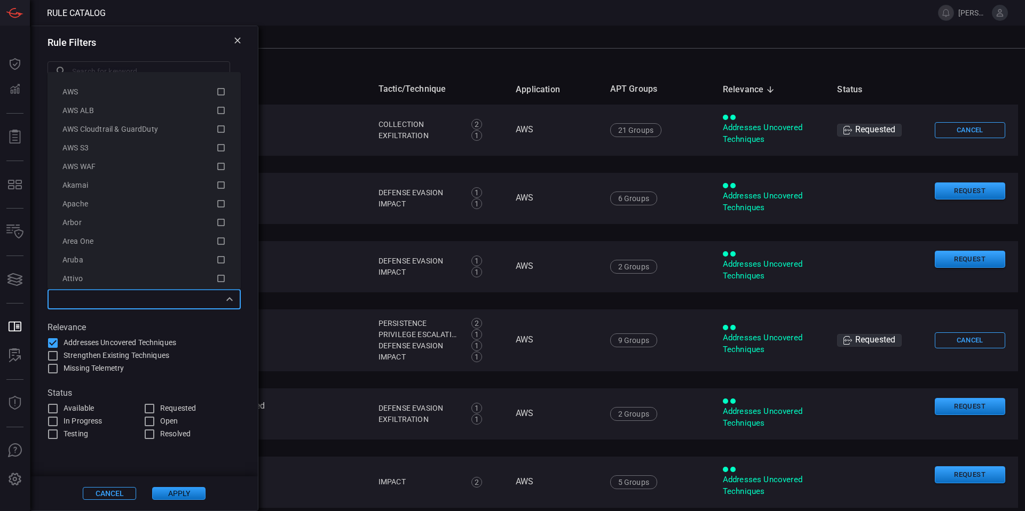
click at [145, 303] on input "text" at bounding box center [135, 298] width 169 height 13
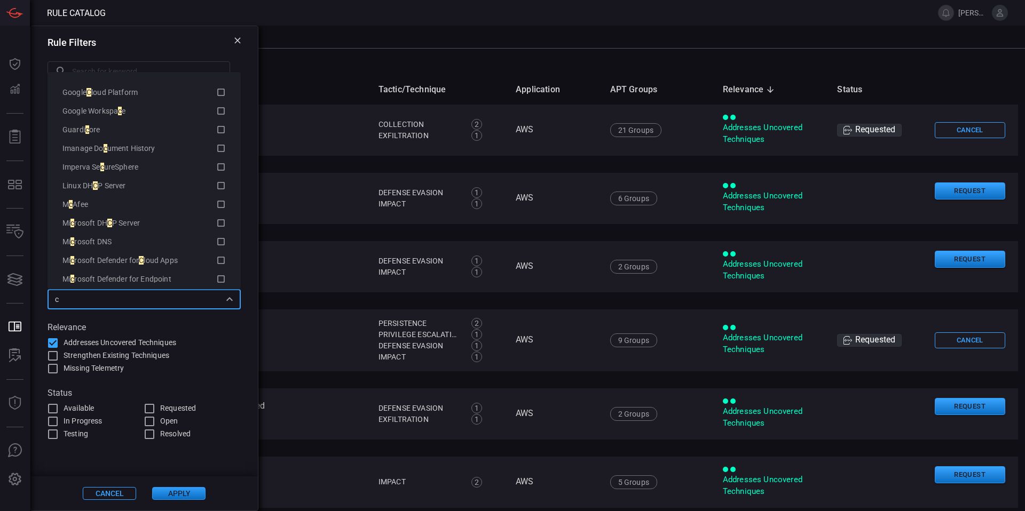
scroll to position [0, 0]
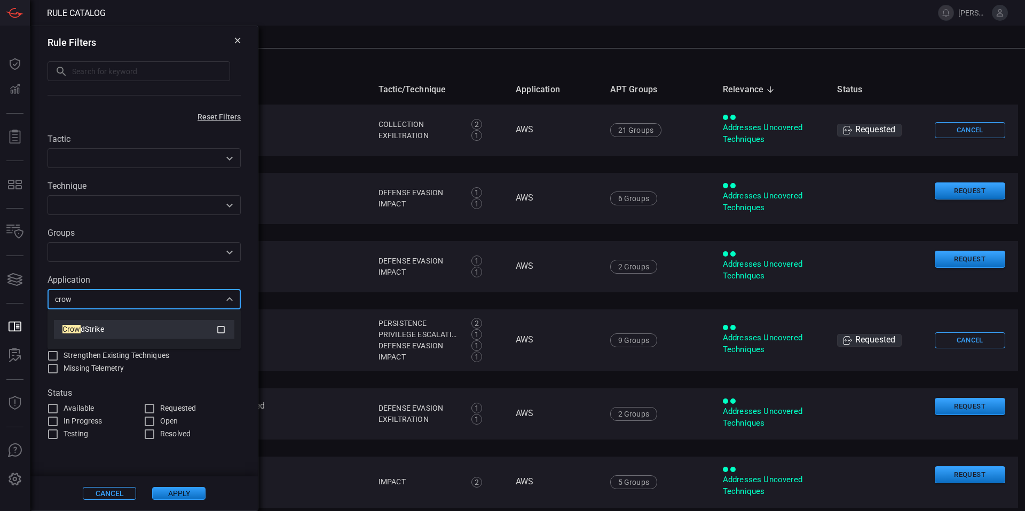
click at [168, 331] on div "Crow dStrike" at bounding box center [139, 329] width 154 height 11
type input "crow"
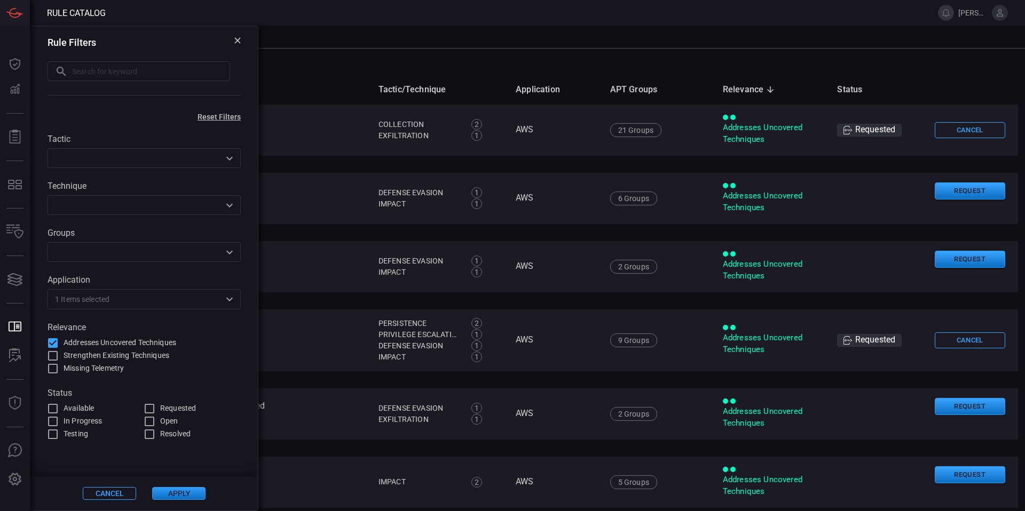
click at [231, 386] on div "Tactic ​ Technique ​ Groups ​ Application 1 Items selected ​ Relevance Addresse…" at bounding box center [143, 281] width 227 height 320
click at [184, 499] on button "Apply" at bounding box center [178, 493] width 53 height 13
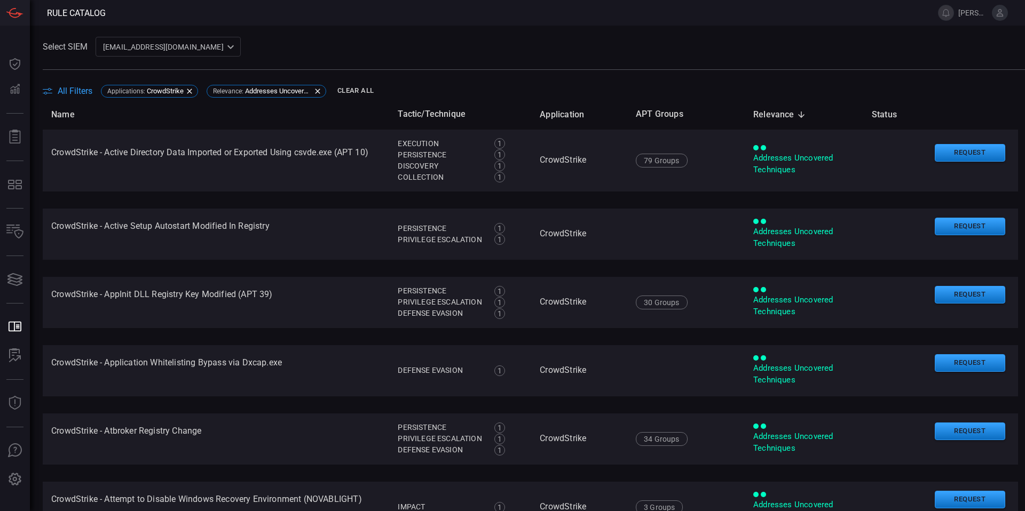
scroll to position [2, 0]
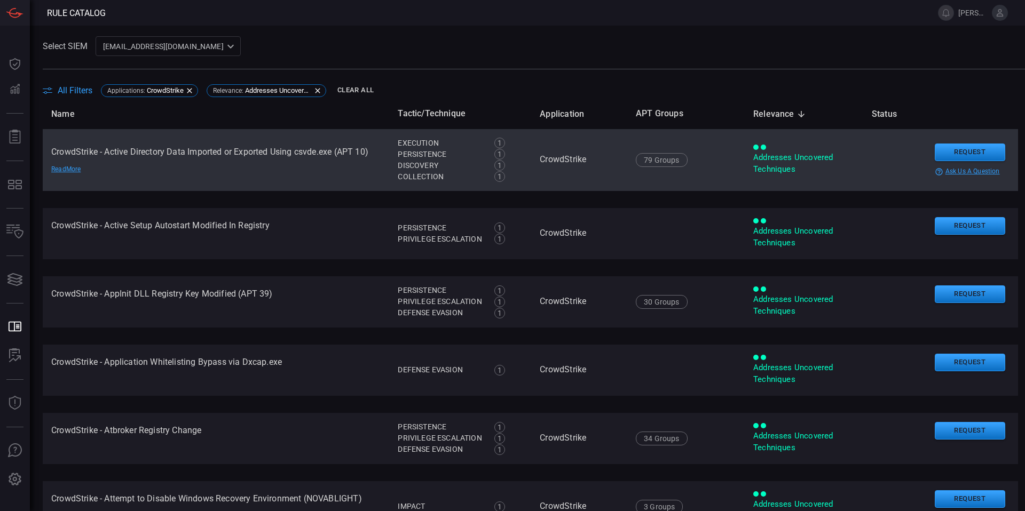
click at [183, 149] on td "CrowdStrike - Active Directory Data Imported or Exported Using csvde.exe (APT 1…" at bounding box center [216, 160] width 346 height 62
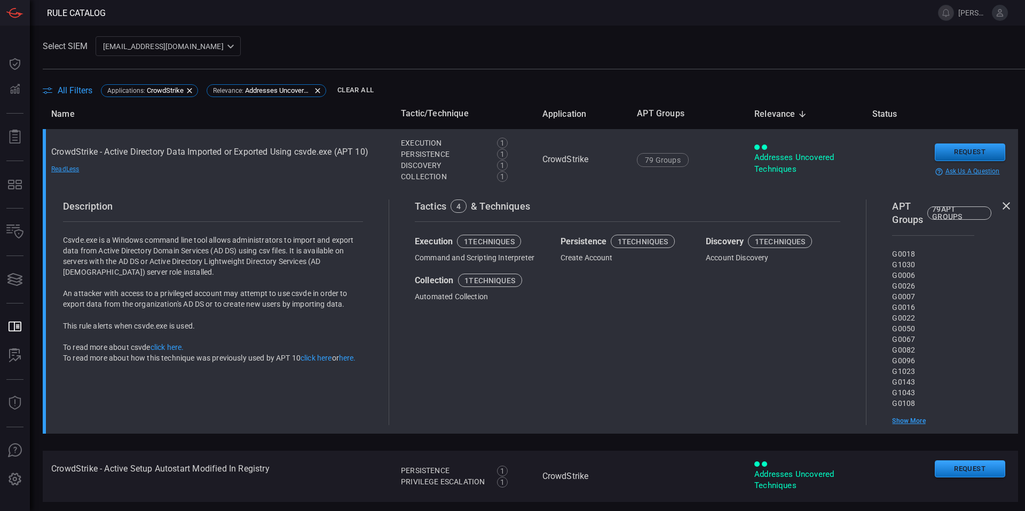
click at [943, 147] on button "Request" at bounding box center [970, 153] width 70 height 18
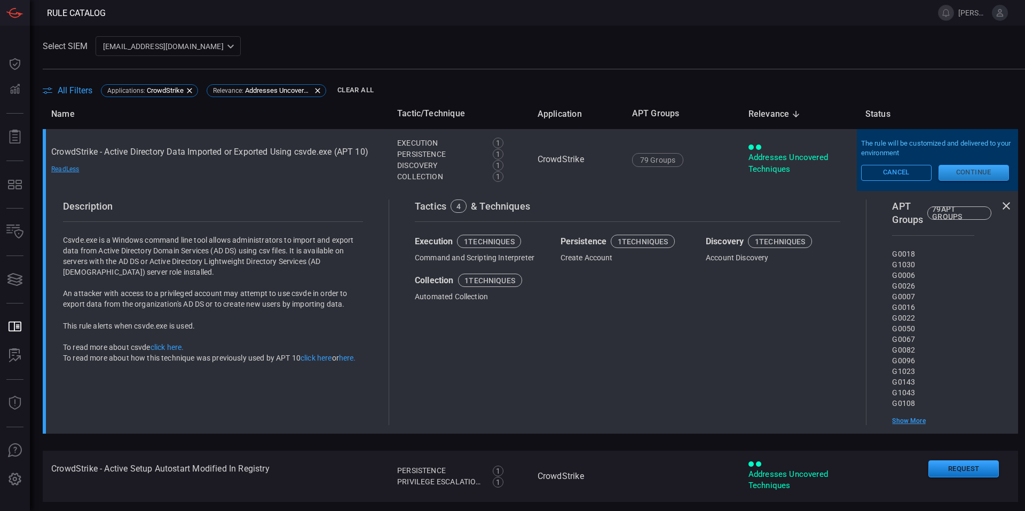
click at [963, 167] on button "Continue" at bounding box center [973, 173] width 70 height 16
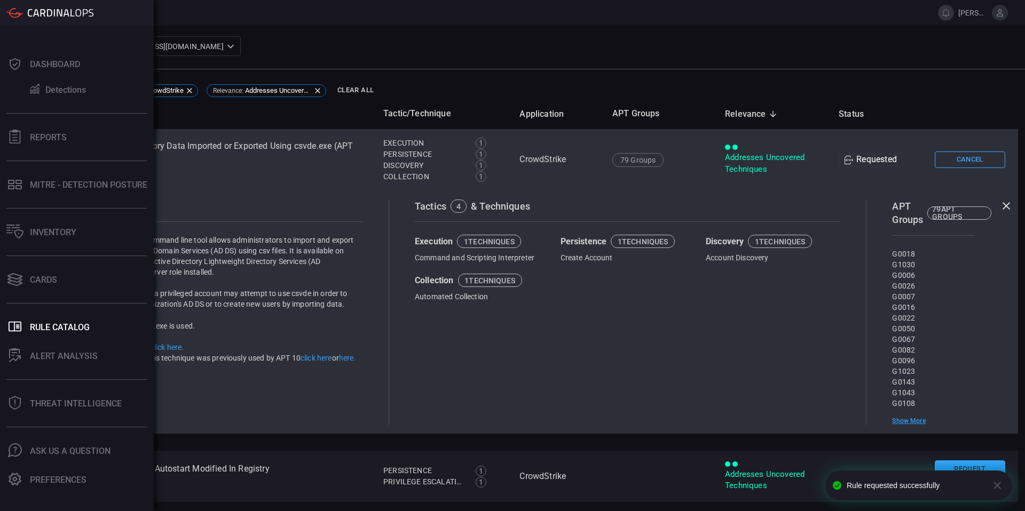
click at [78, 156] on div "Dashboard Detections Reports MITRE - Detection Posture Inventory Cards .st0_rul…" at bounding box center [77, 269] width 154 height 486
click at [79, 148] on button "Reports" at bounding box center [74, 137] width 149 height 26
